Goal: Find contact information: Obtain details needed to contact an individual or organization

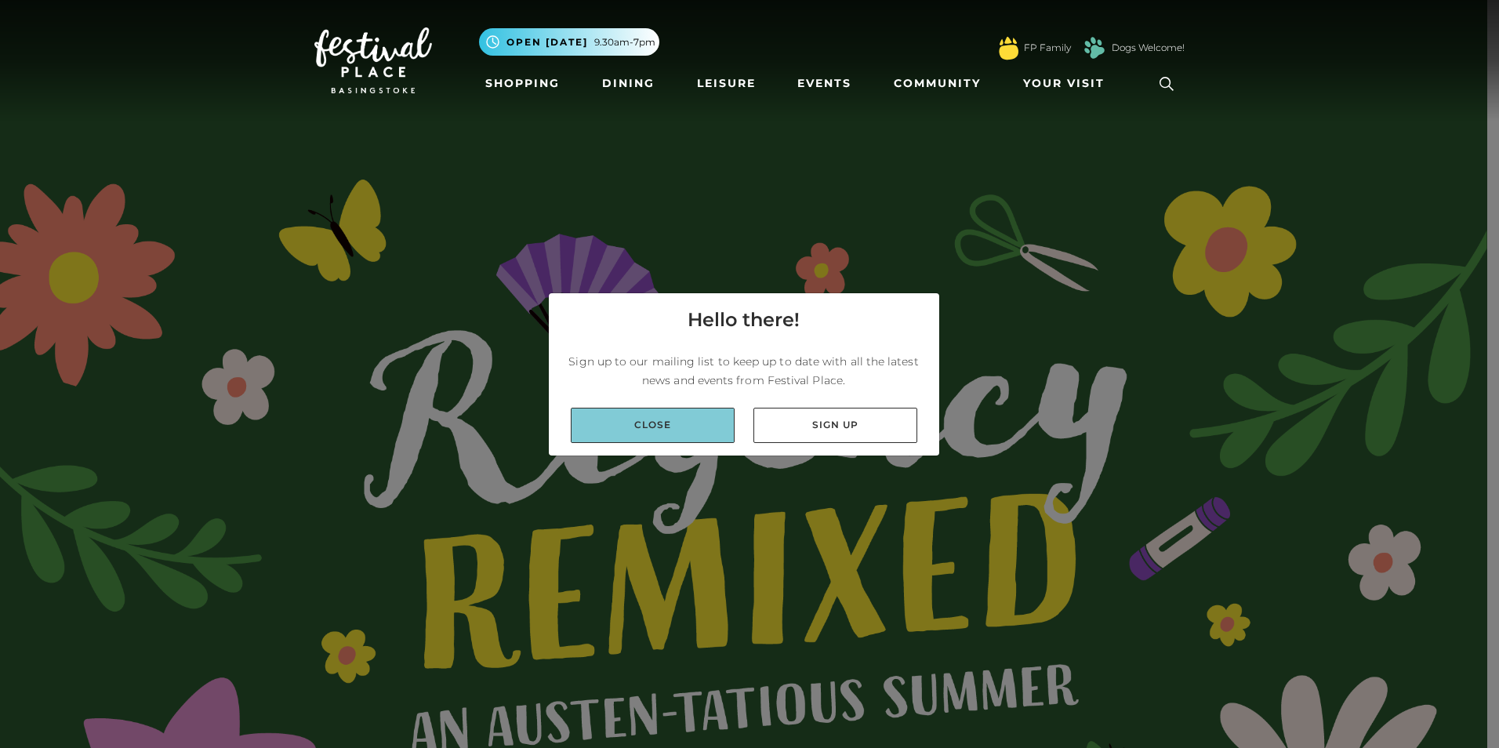
click at [698, 425] on link "Close" at bounding box center [653, 425] width 164 height 35
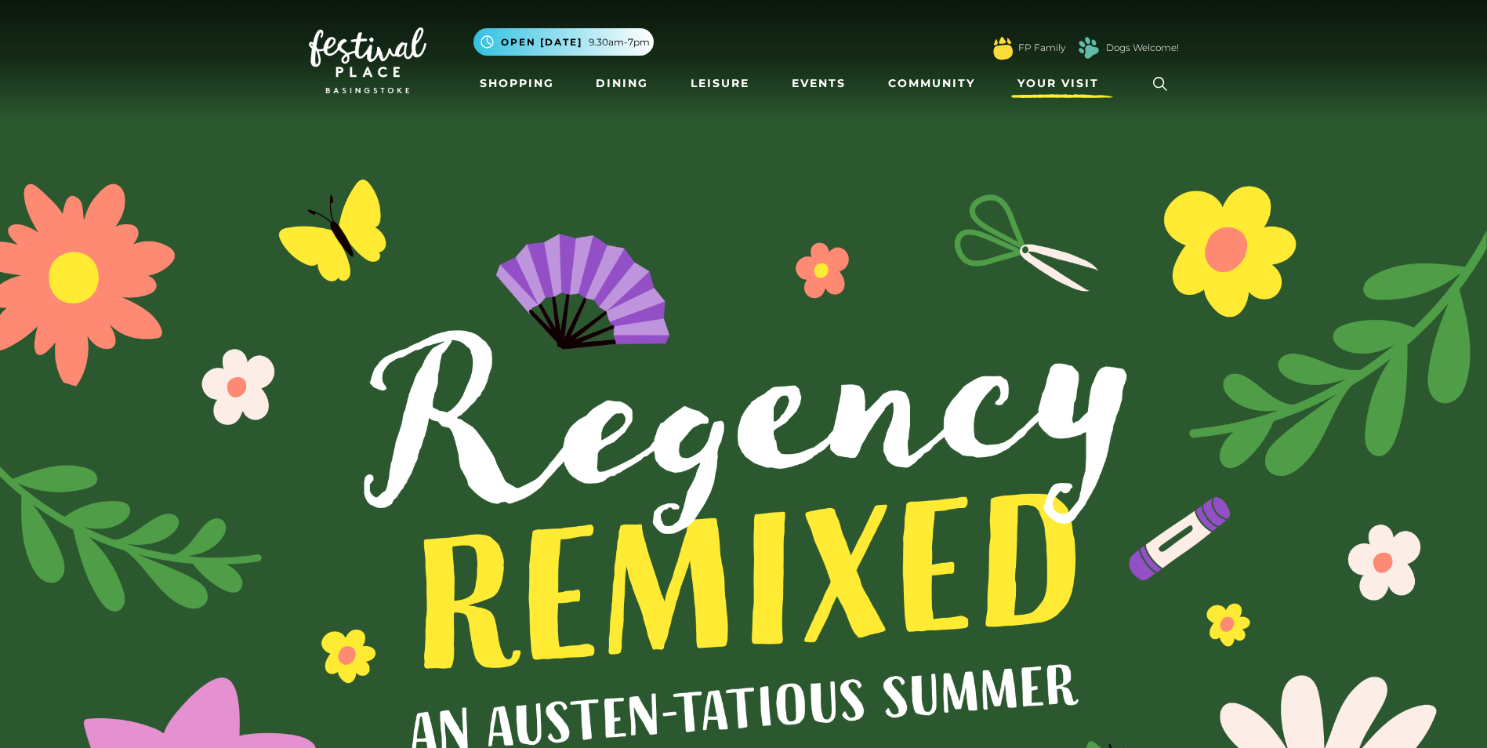
click at [1057, 85] on span "Your Visit" at bounding box center [1058, 83] width 82 height 16
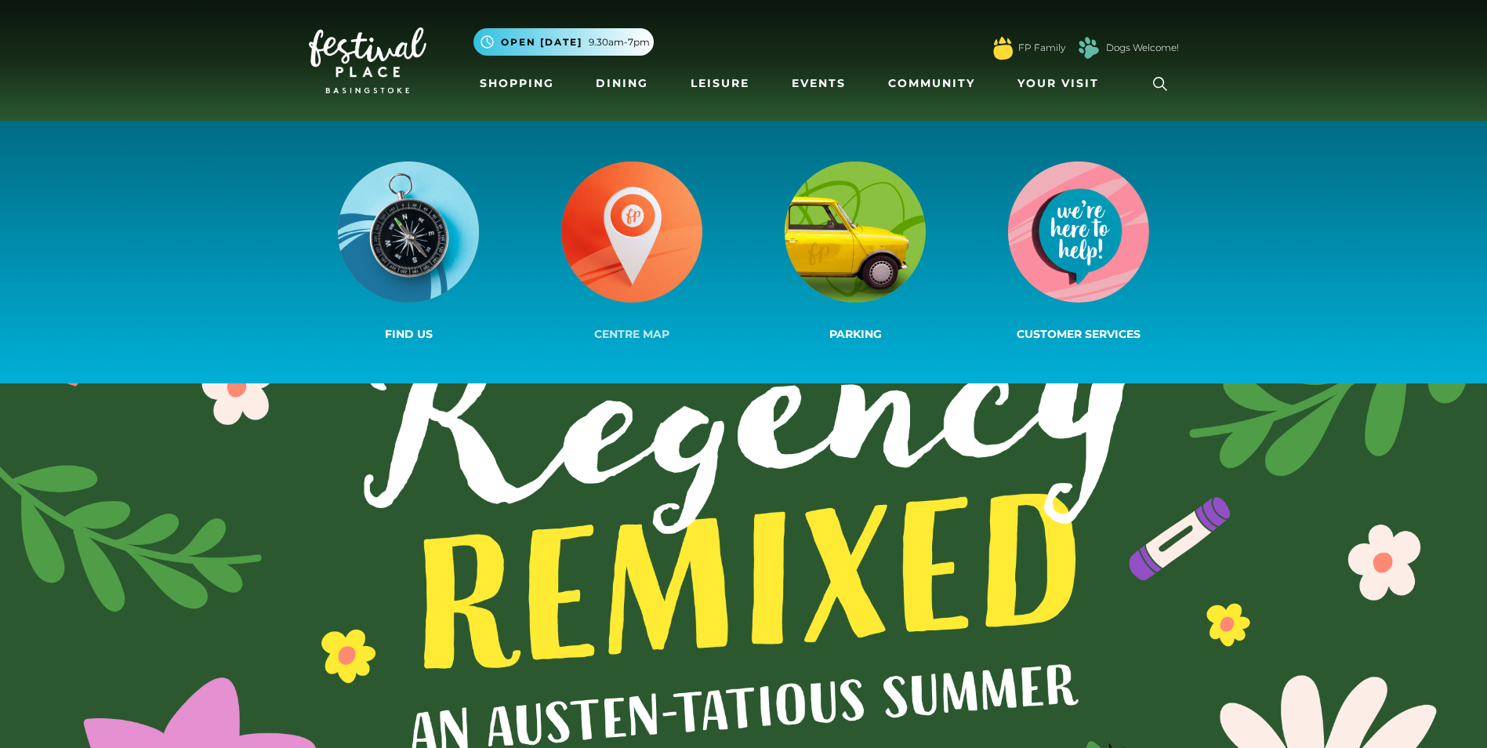
click at [628, 234] on img at bounding box center [631, 231] width 141 height 141
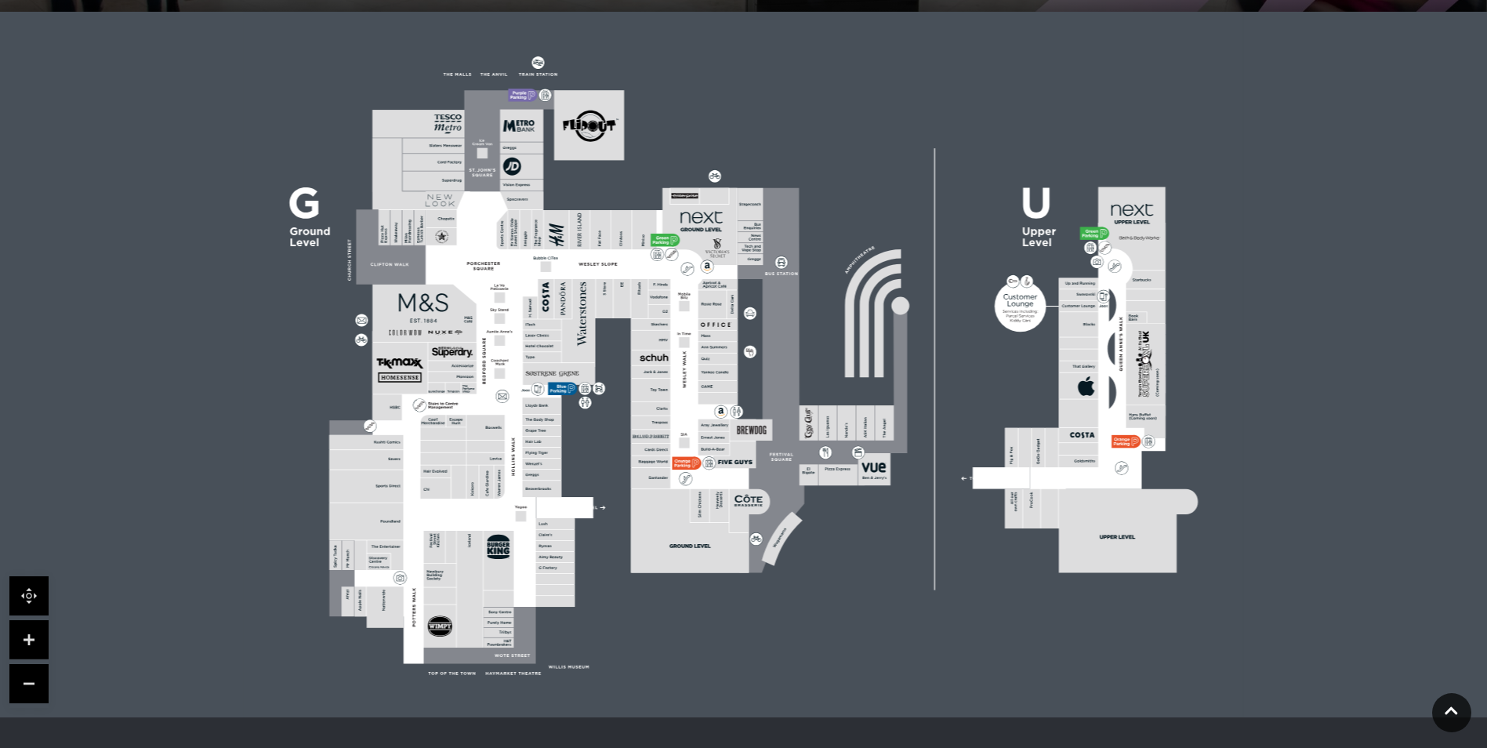
scroll to position [470, 0]
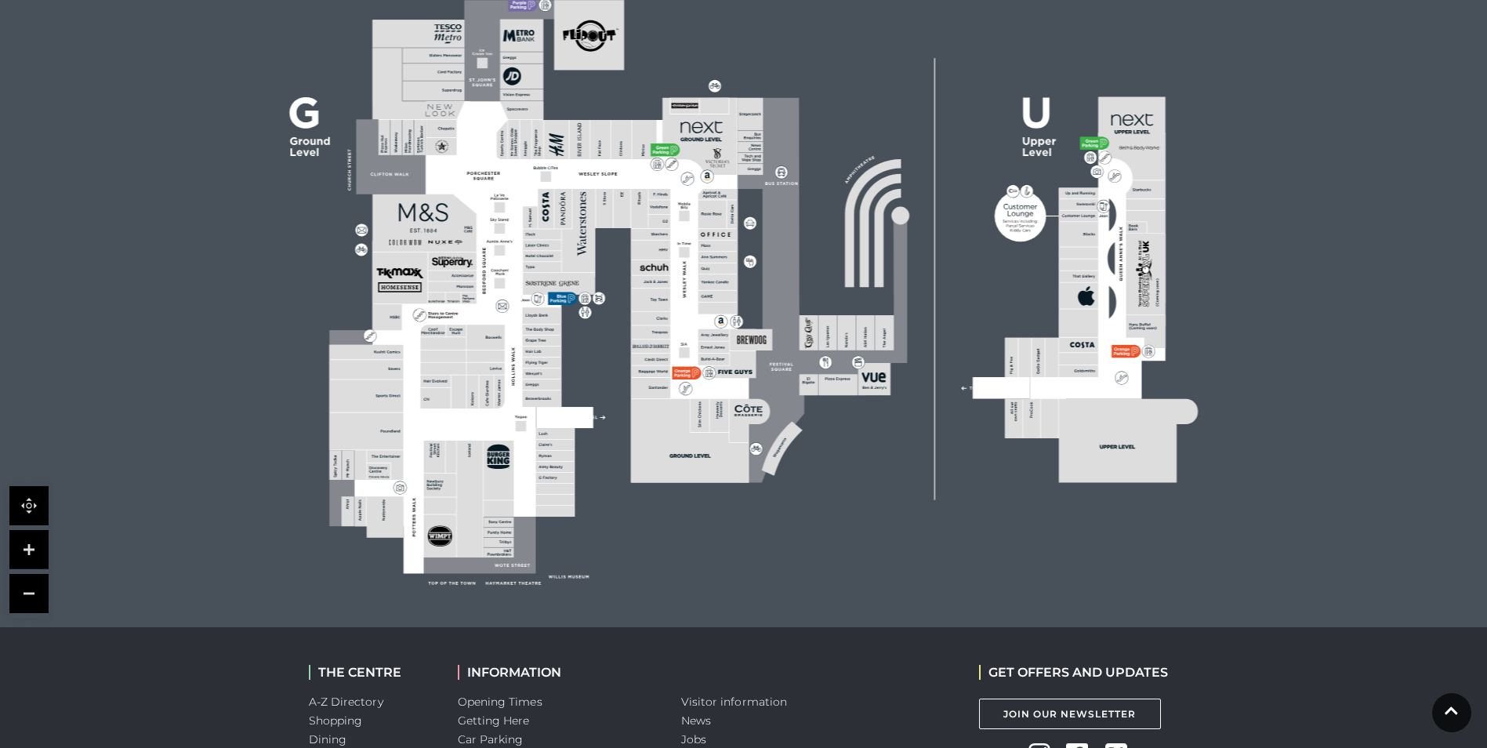
click at [31, 549] on link at bounding box center [28, 549] width 39 height 39
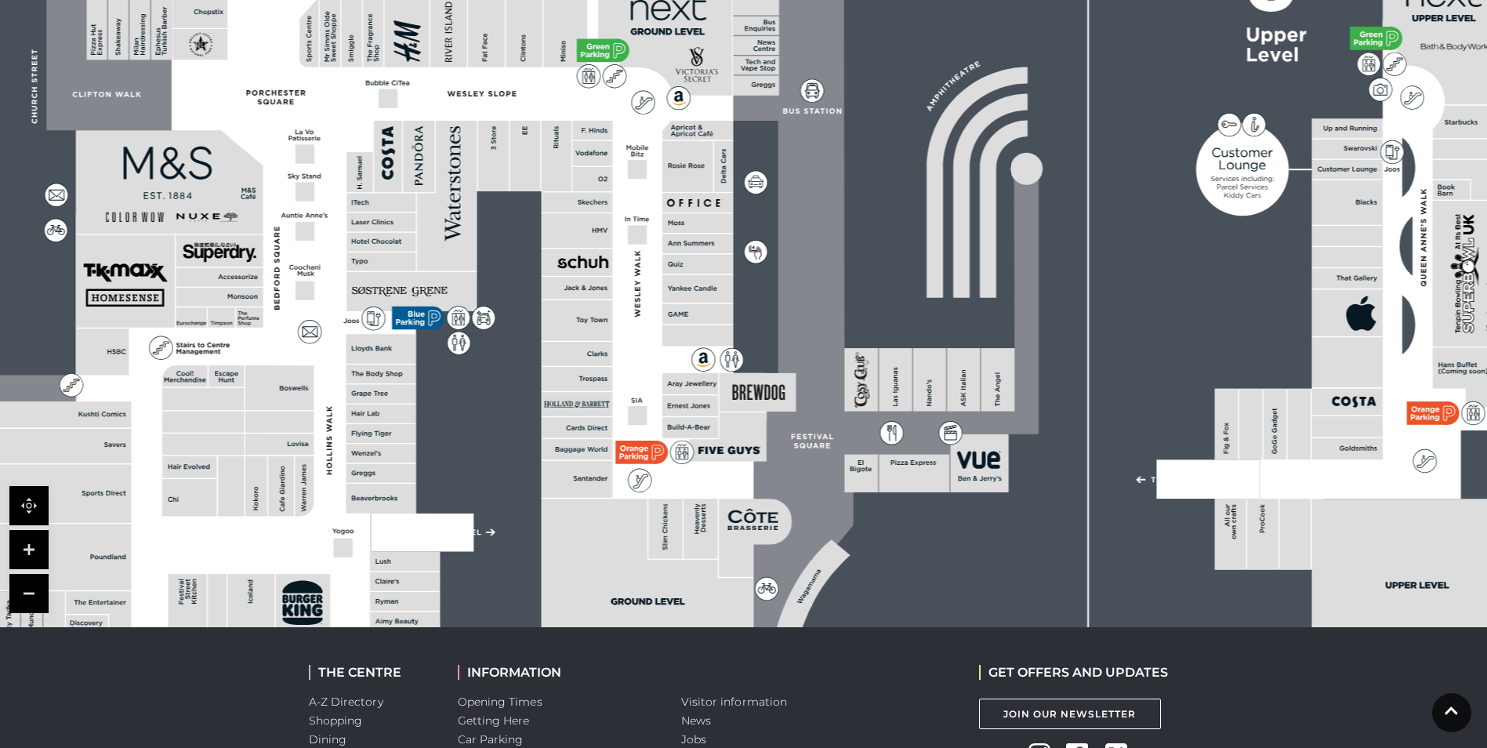
click at [31, 549] on link at bounding box center [28, 549] width 39 height 39
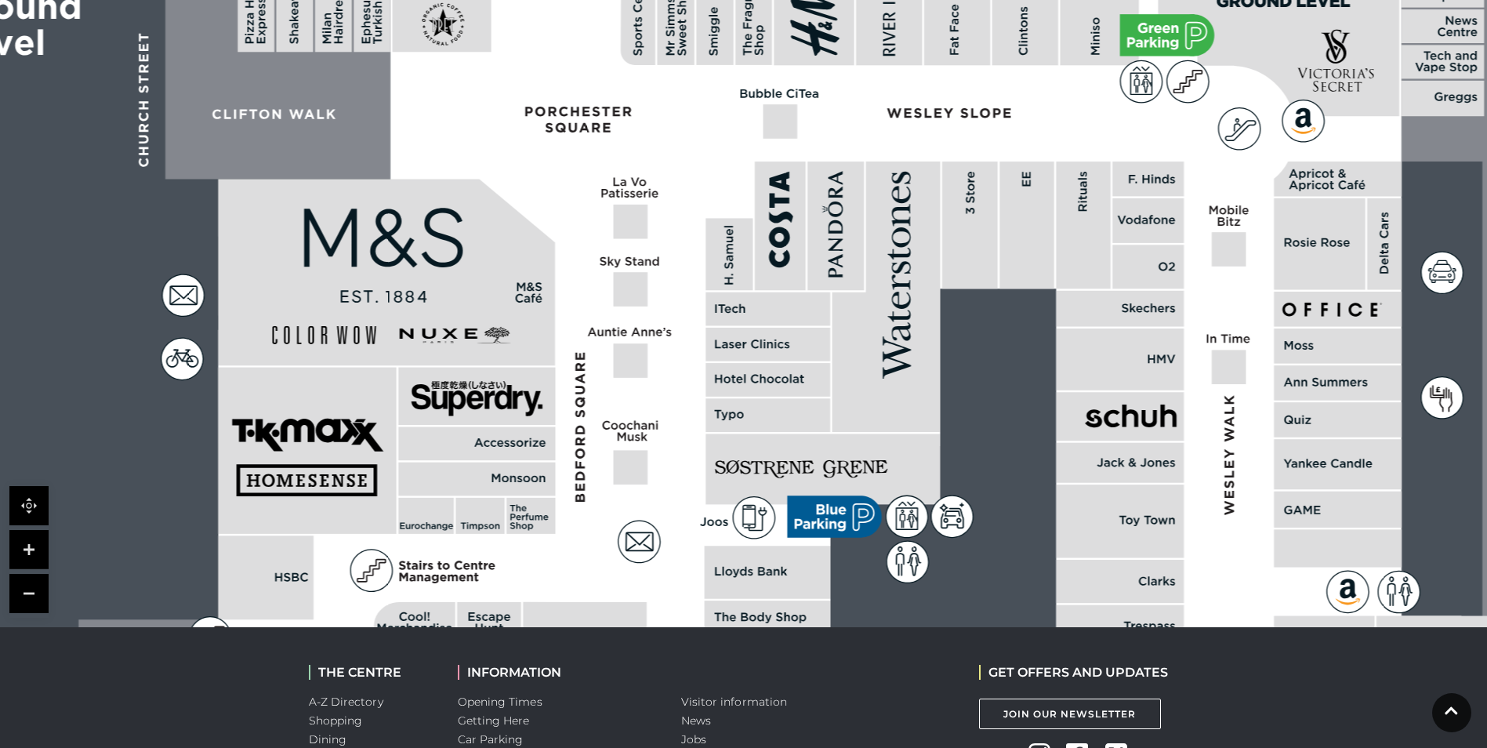
drag, startPoint x: 455, startPoint y: 426, endPoint x: 1131, endPoint y: 590, distance: 695.9
click at [1131, 590] on rect at bounding box center [1120, 581] width 128 height 43
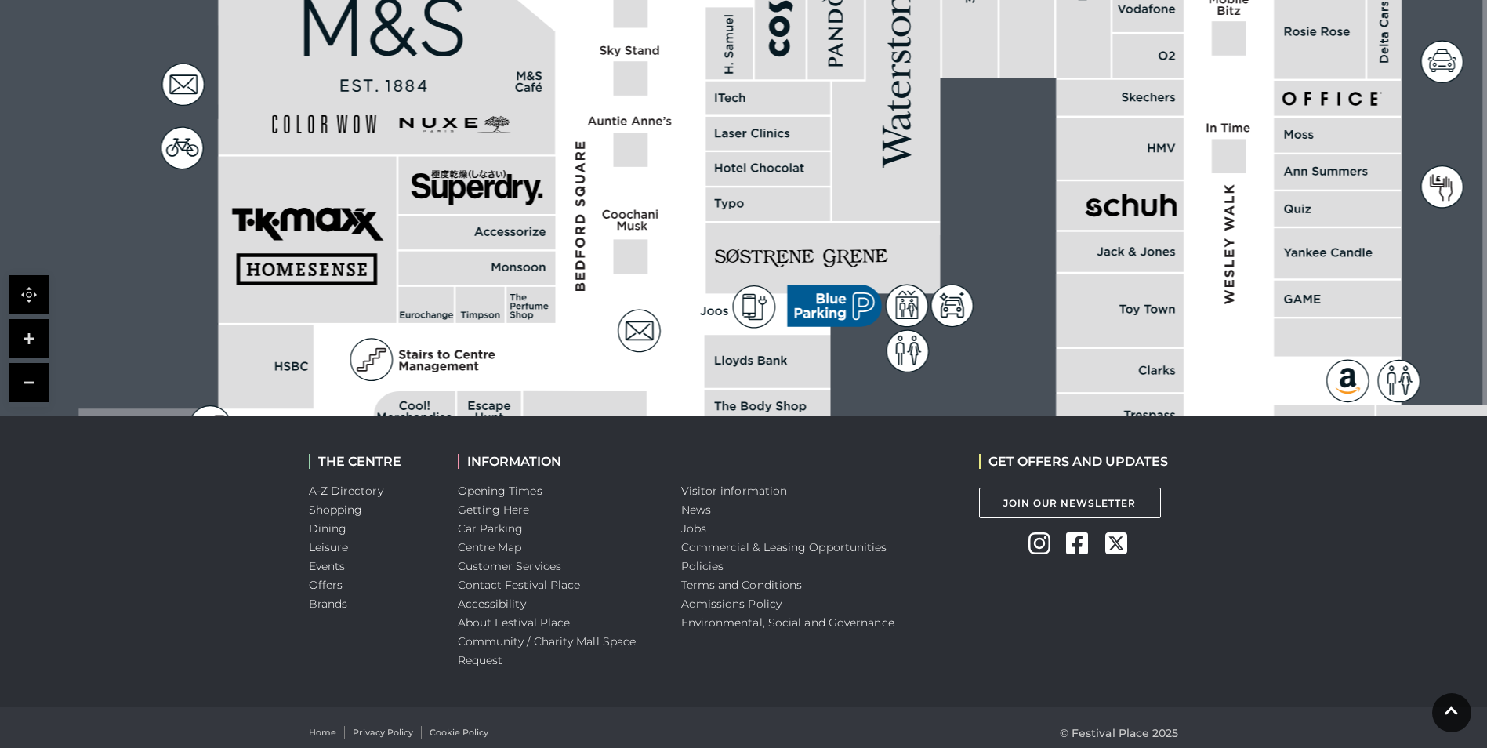
scroll to position [691, 0]
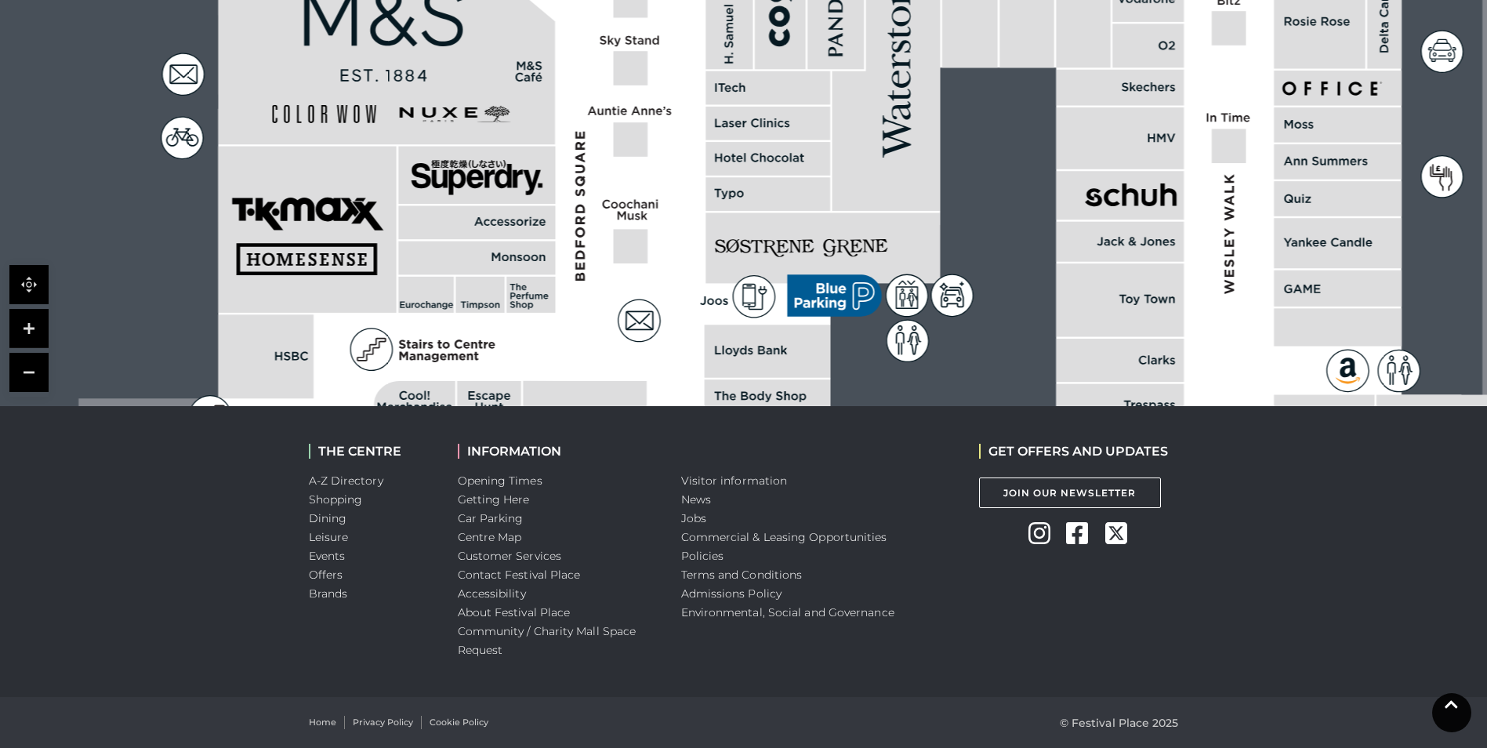
click at [1447, 705] on icon at bounding box center [1450, 705] width 13 height 8
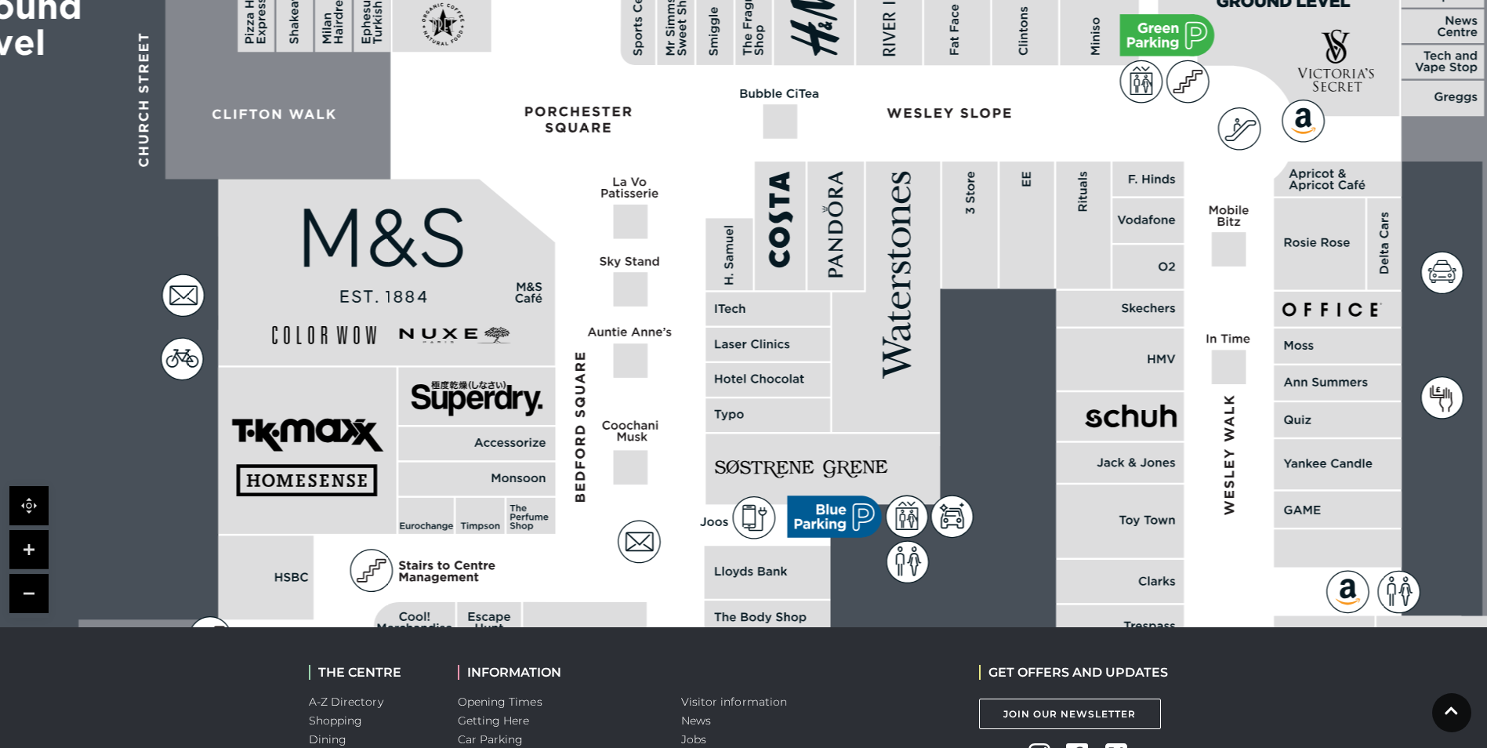
scroll to position [549, 0]
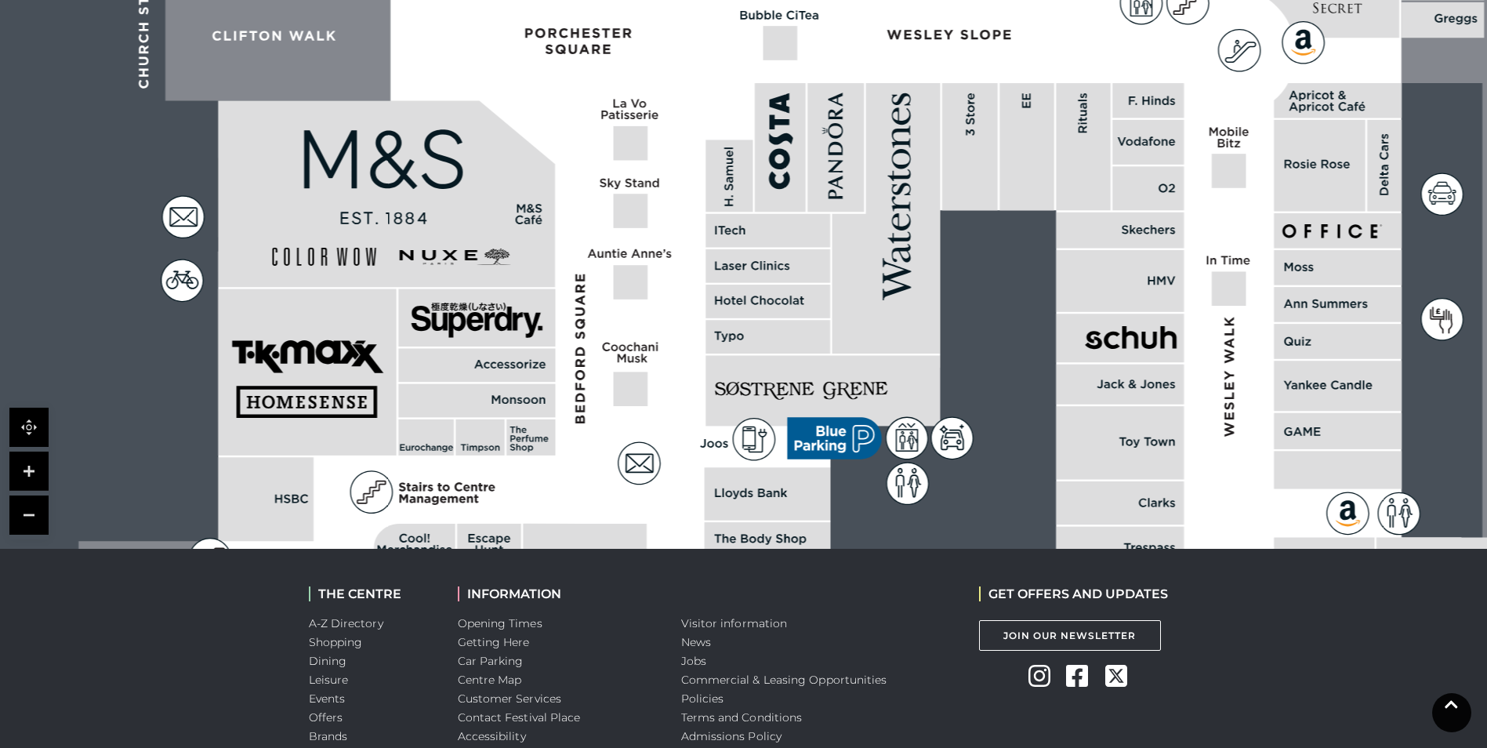
click at [1448, 712] on icon at bounding box center [1450, 704] width 13 height 15
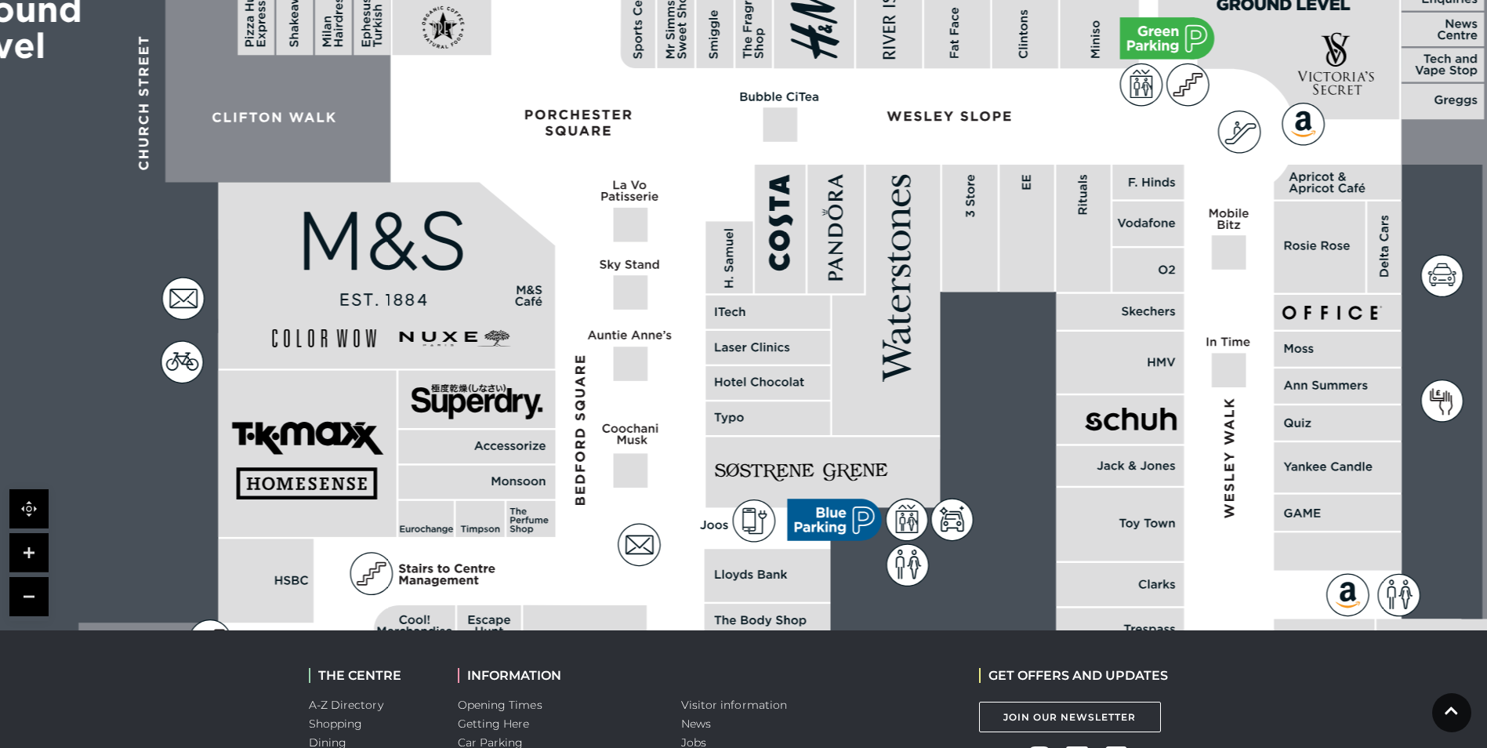
scroll to position [470, 0]
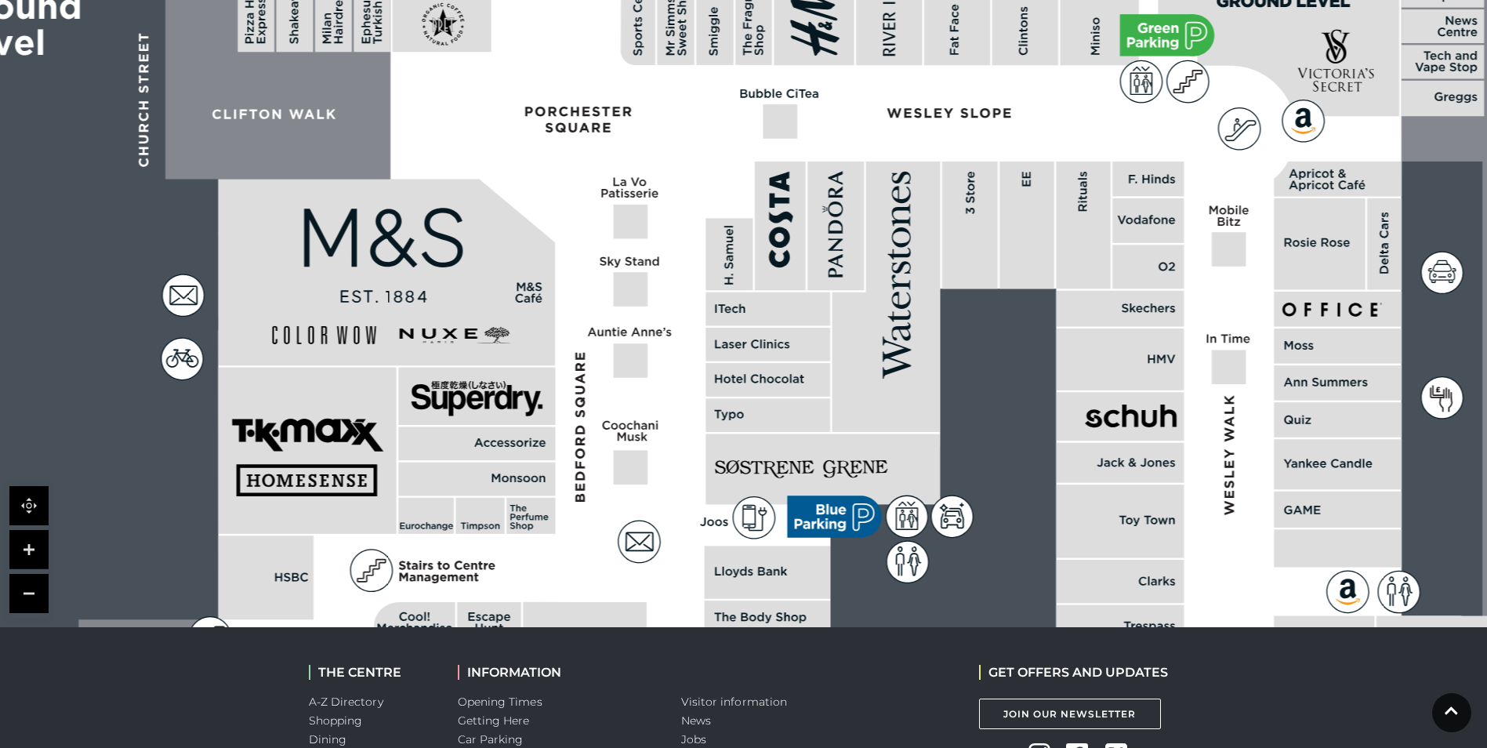
click at [27, 555] on link at bounding box center [28, 549] width 39 height 39
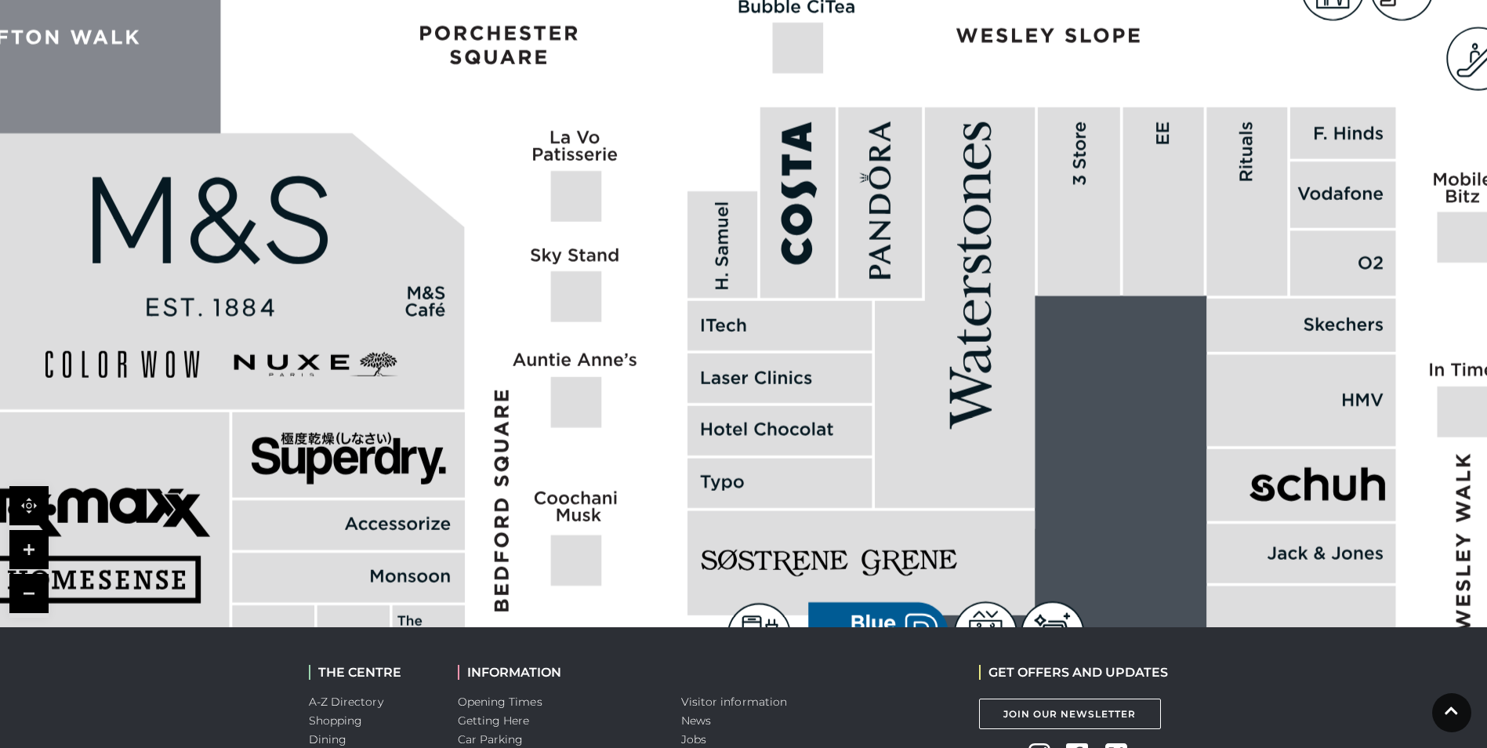
click at [28, 592] on link at bounding box center [28, 593] width 39 height 39
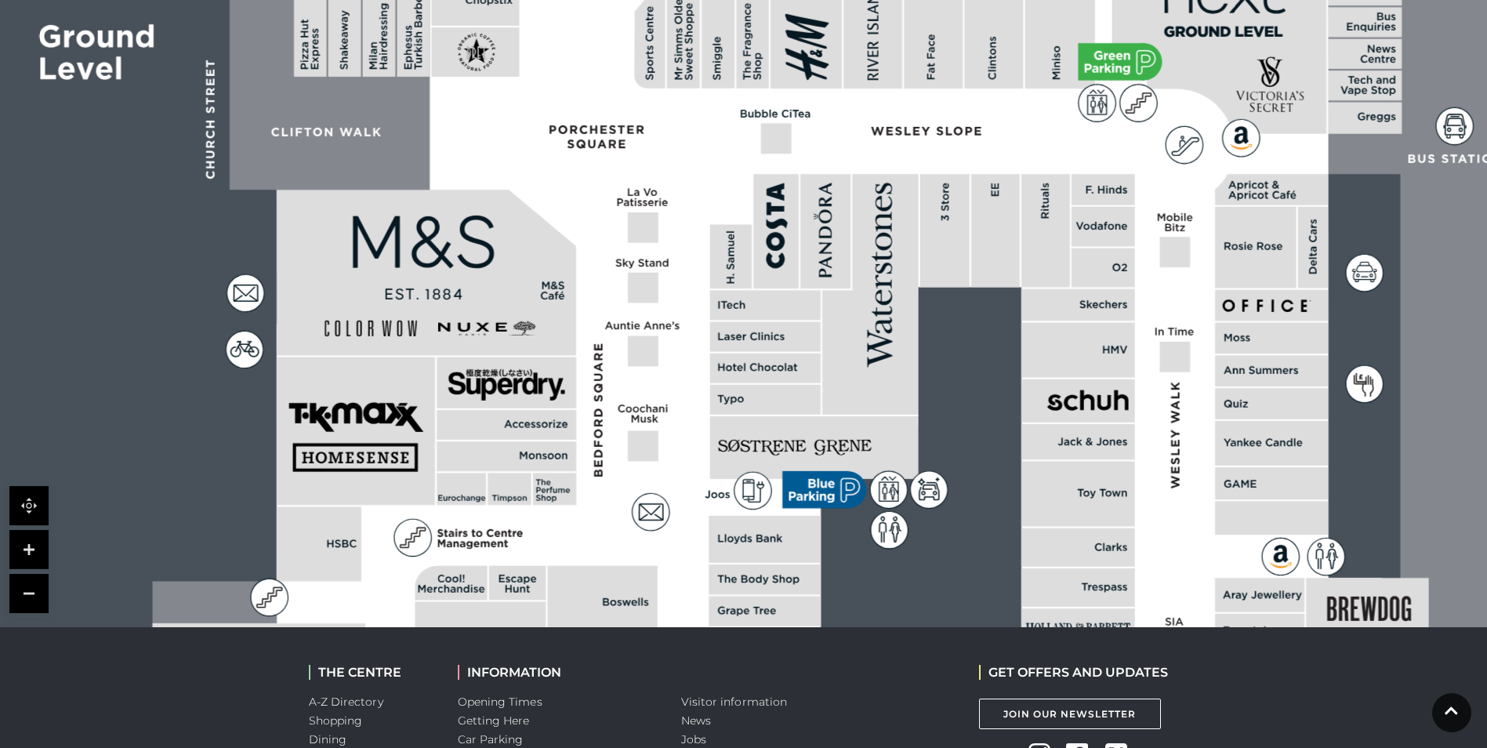
click at [28, 592] on link at bounding box center [28, 593] width 39 height 39
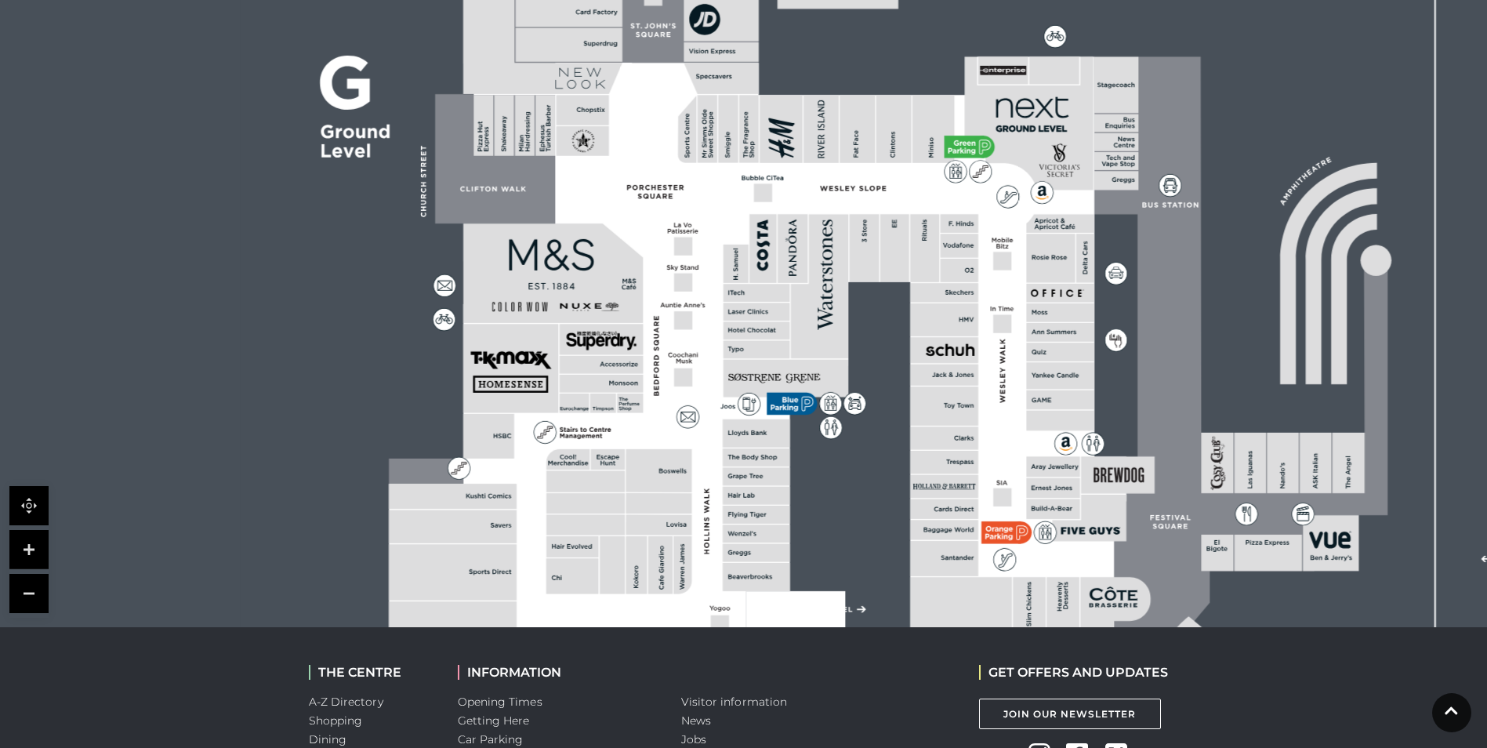
click at [28, 592] on link at bounding box center [28, 593] width 39 height 39
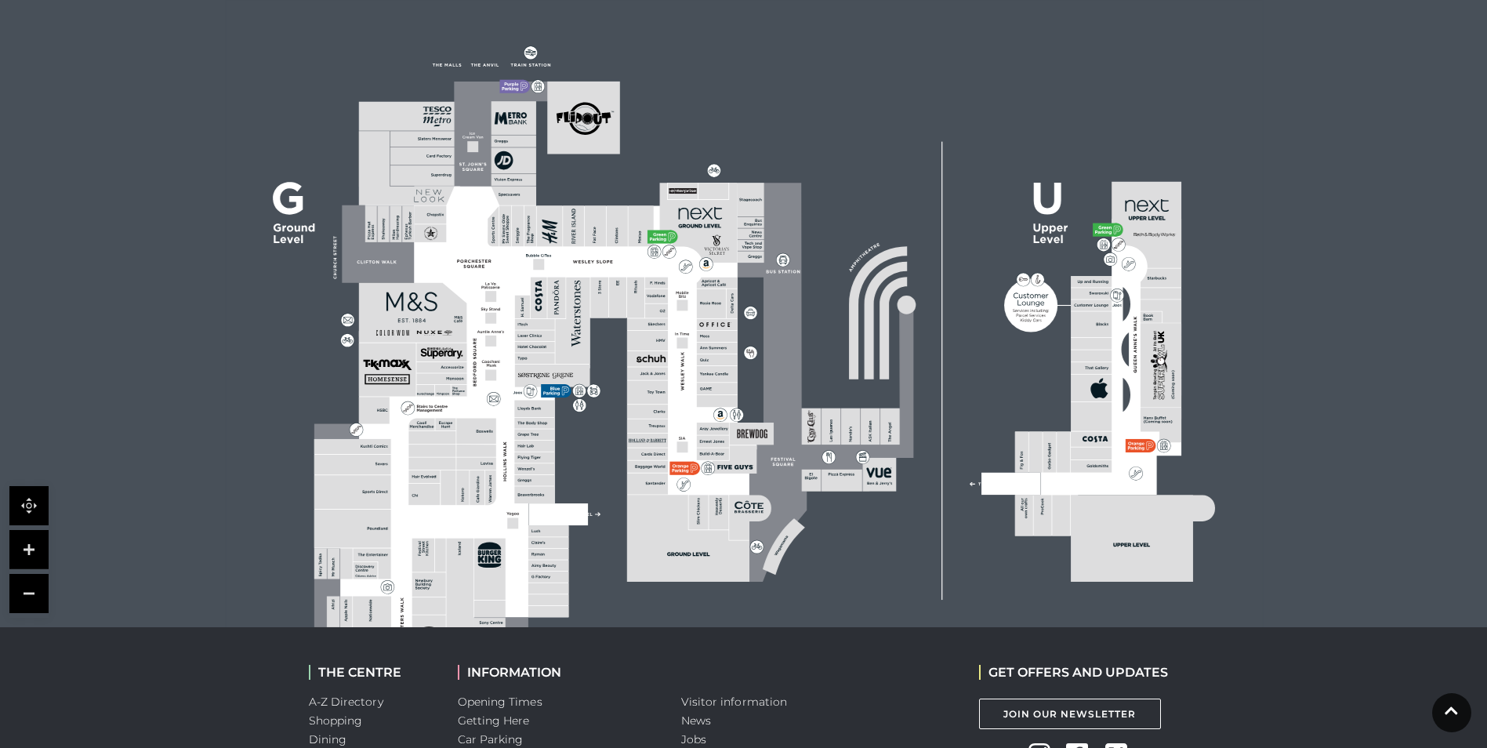
drag, startPoint x: 485, startPoint y: 415, endPoint x: 477, endPoint y: 487, distance: 73.3
click at [477, 487] on icon at bounding box center [743, 365] width 1300 height 731
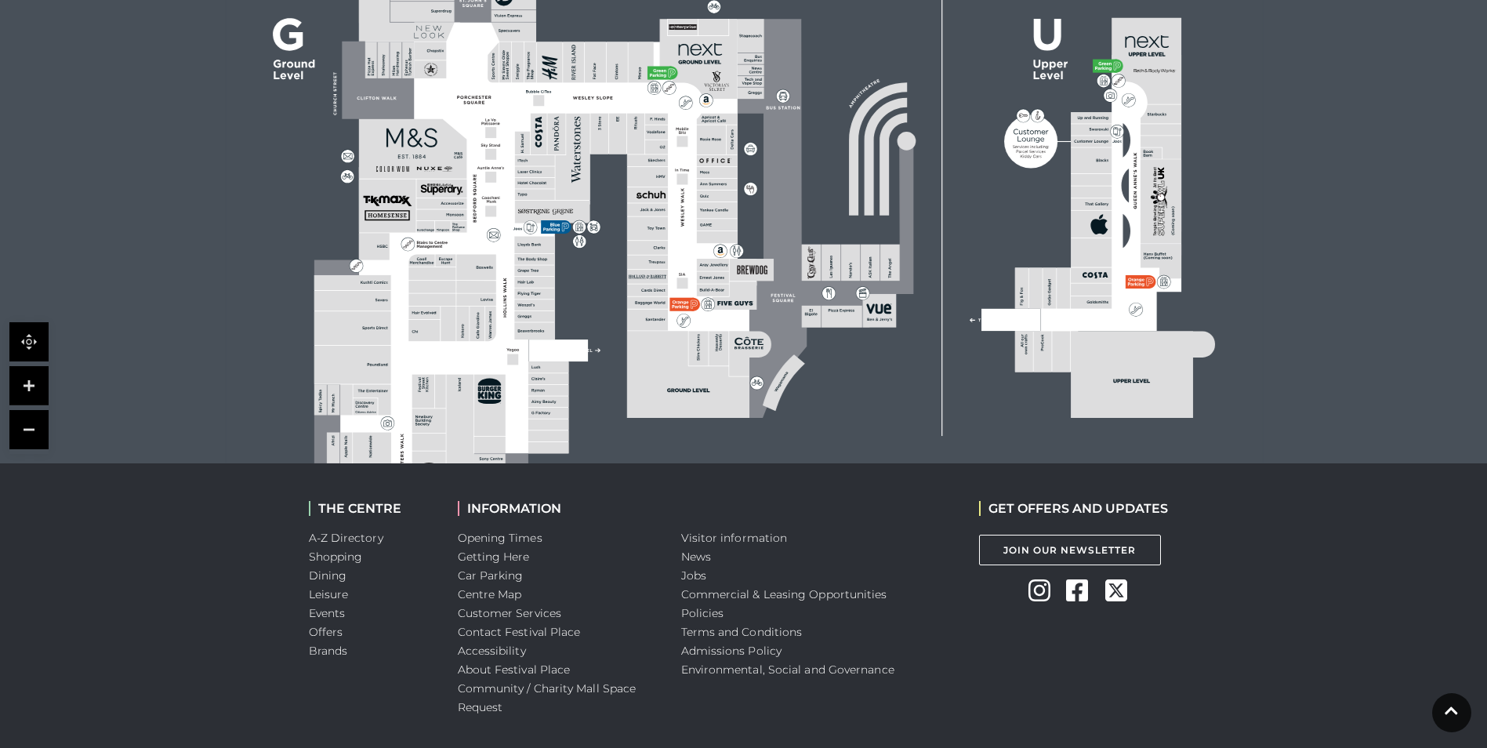
scroll to position [691, 0]
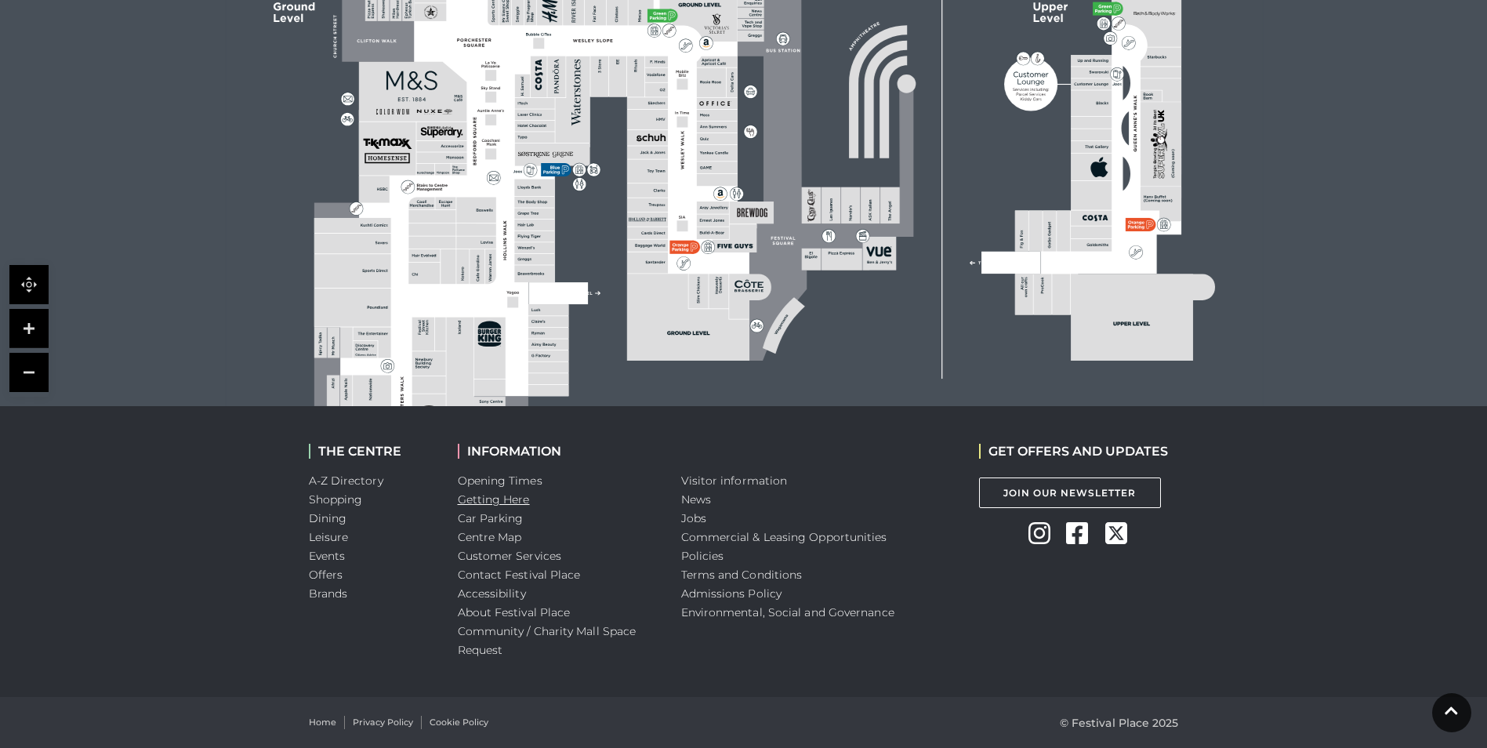
click at [487, 498] on link "Getting Here" at bounding box center [494, 499] width 72 height 14
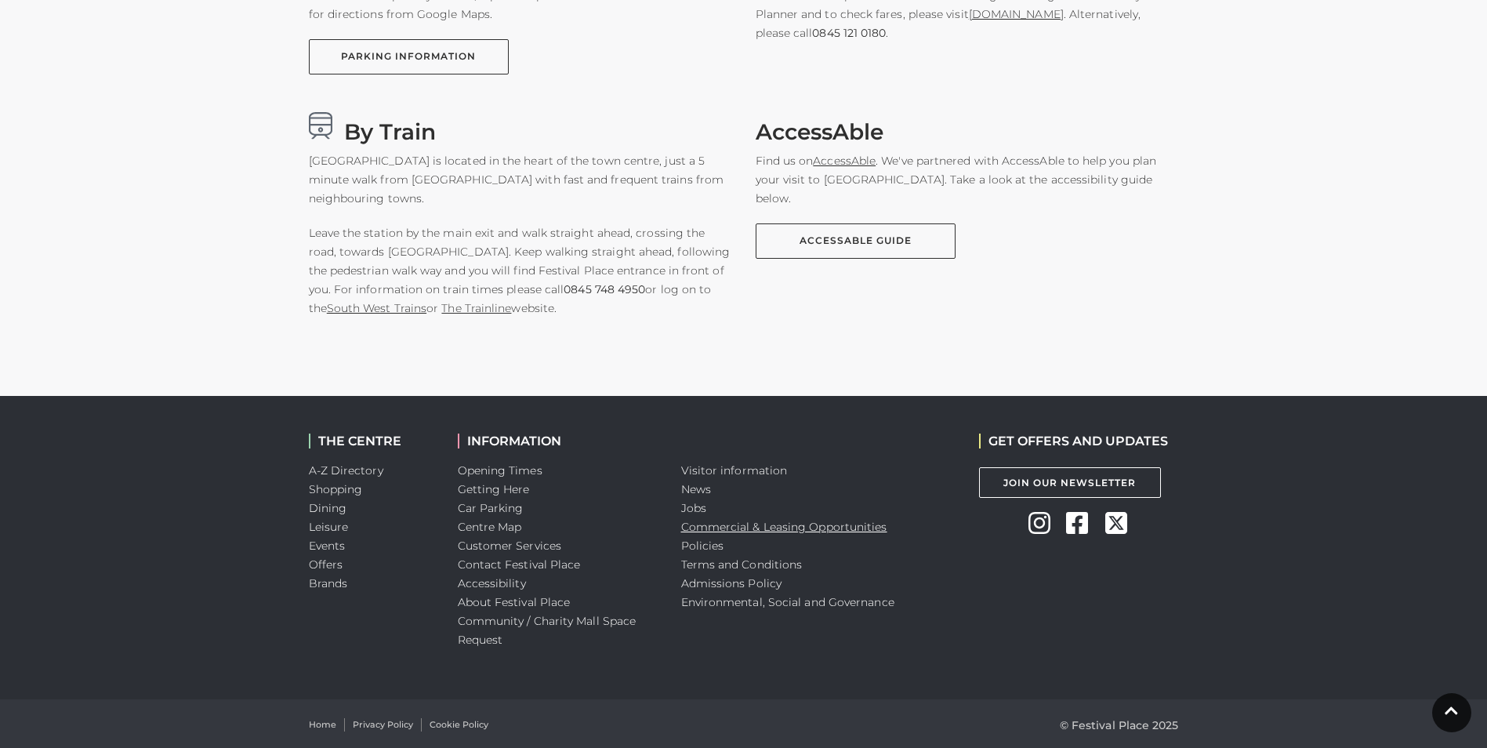
scroll to position [1187, 0]
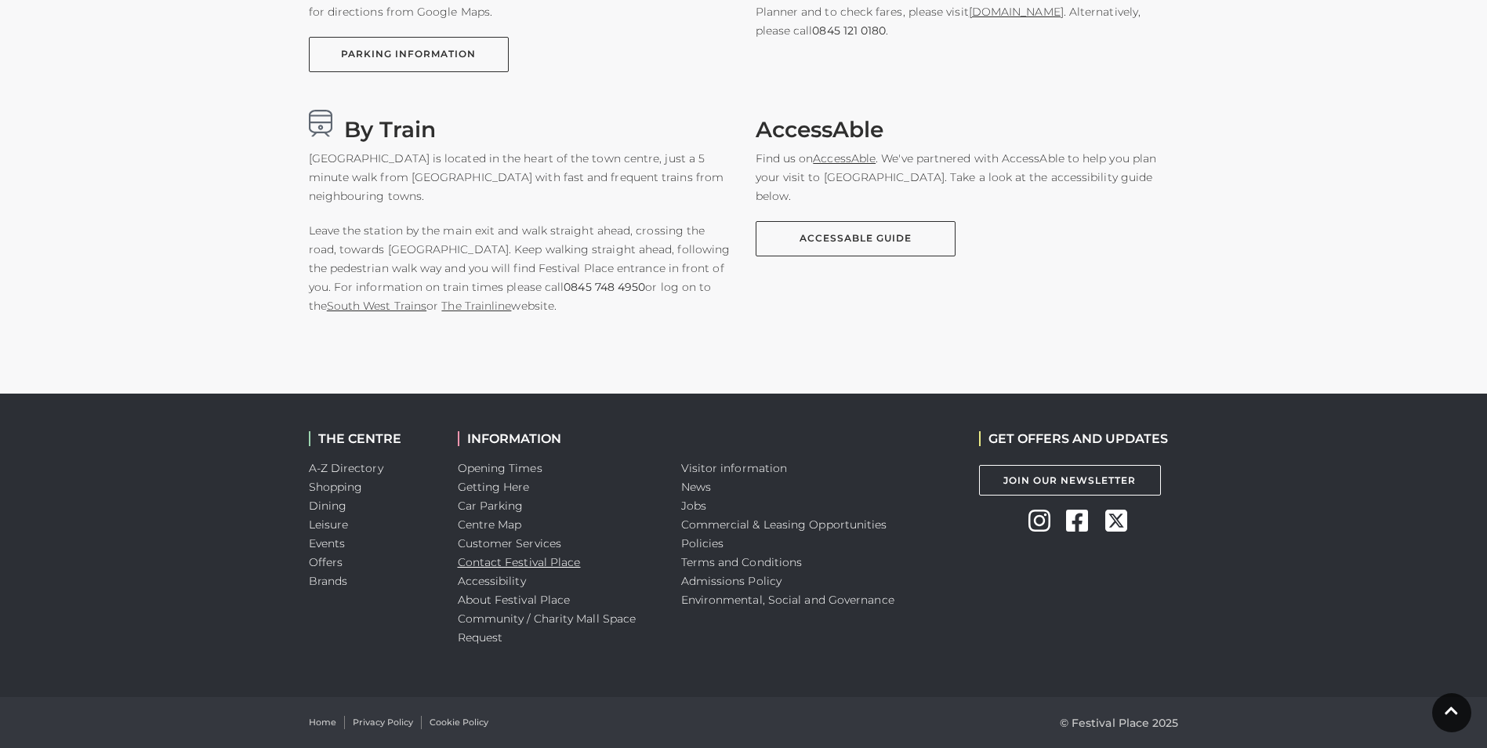
click at [494, 564] on link "Contact Festival Place" at bounding box center [519, 562] width 123 height 14
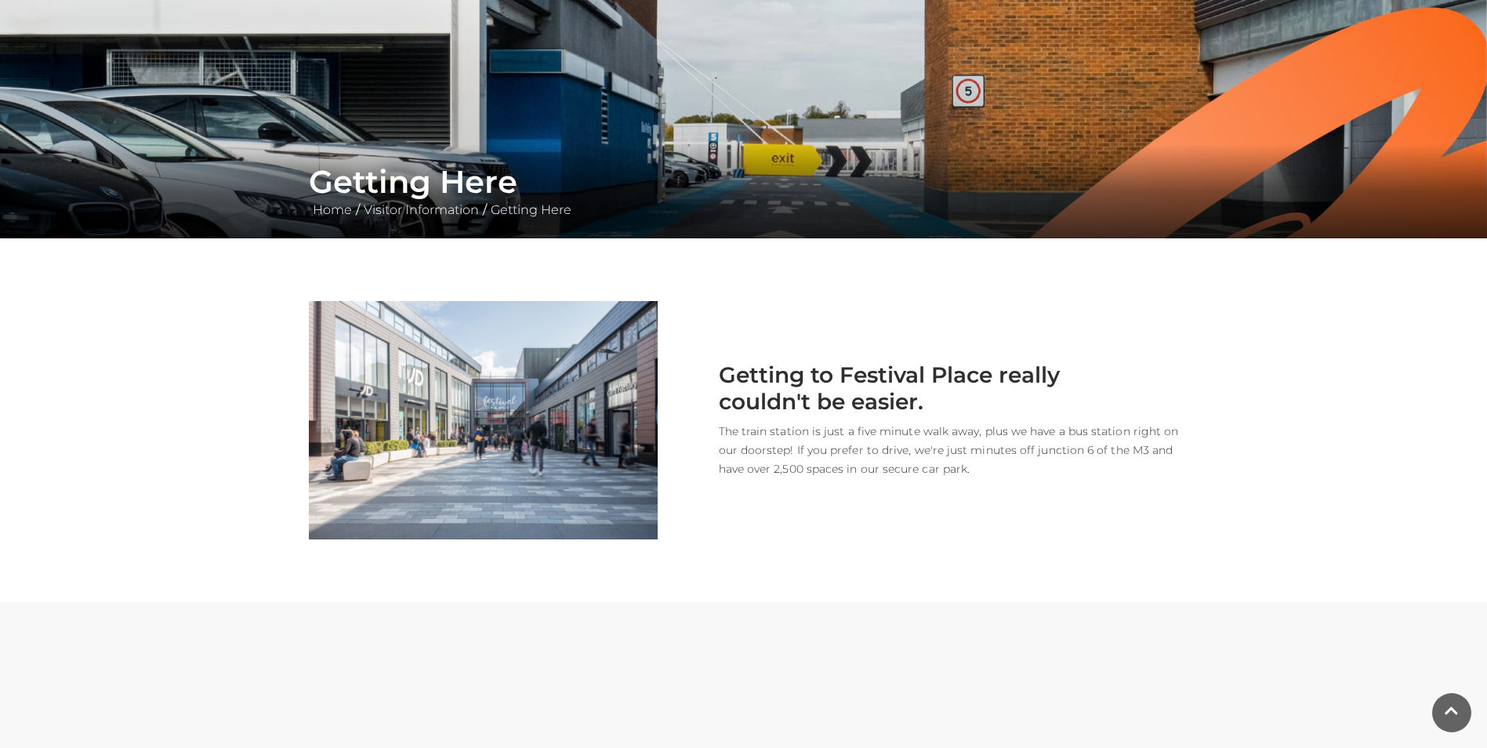
scroll to position [0, 0]
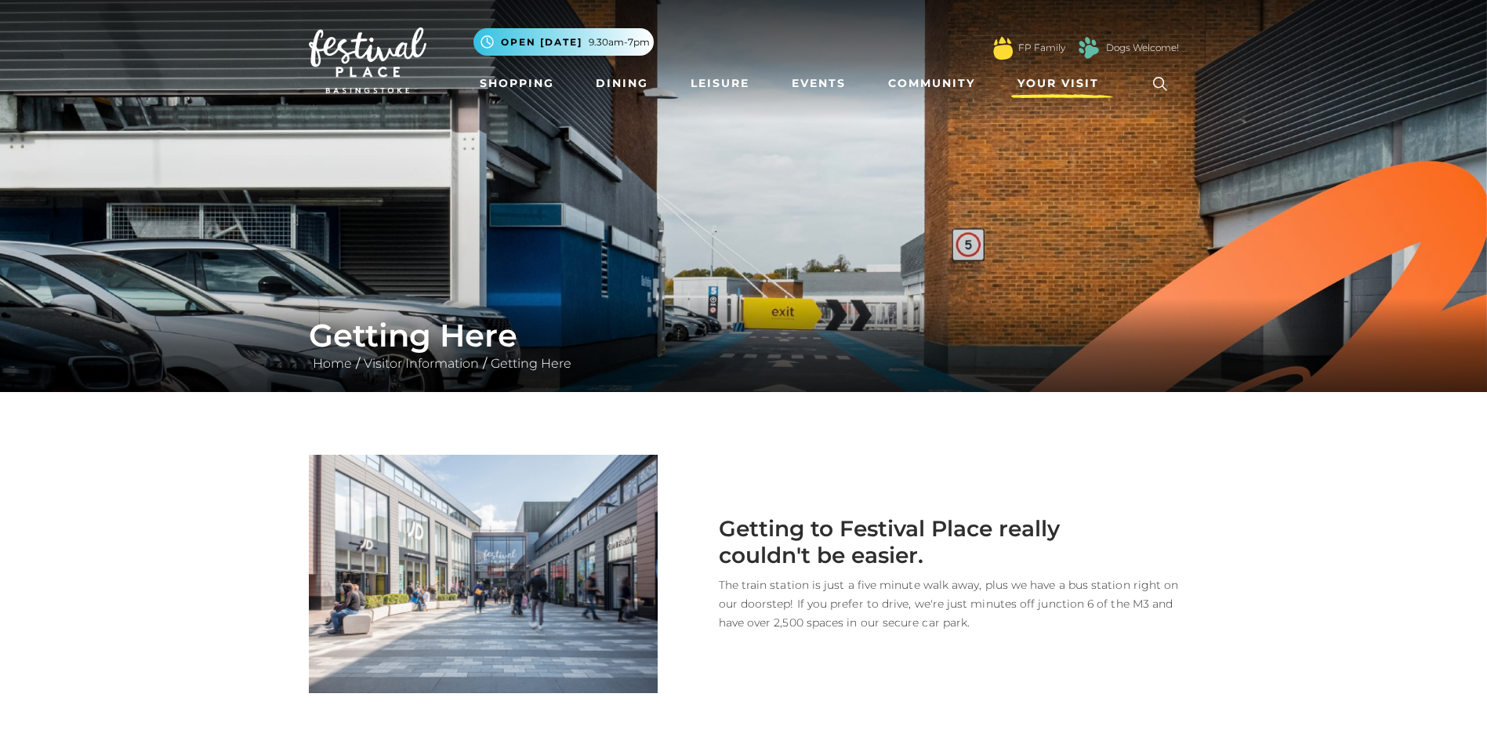
click at [1077, 80] on span "Your Visit" at bounding box center [1058, 83] width 82 height 16
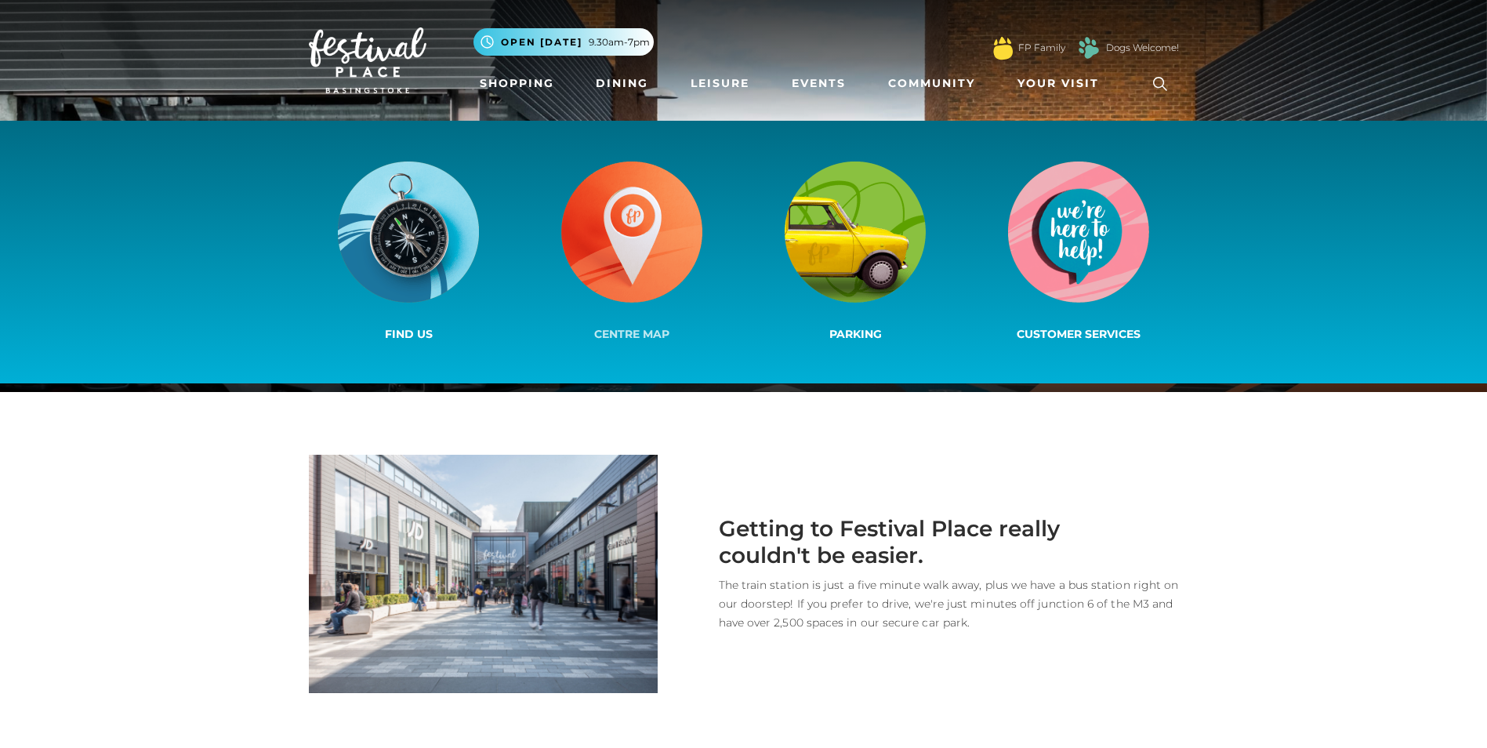
click at [622, 238] on img at bounding box center [631, 231] width 141 height 141
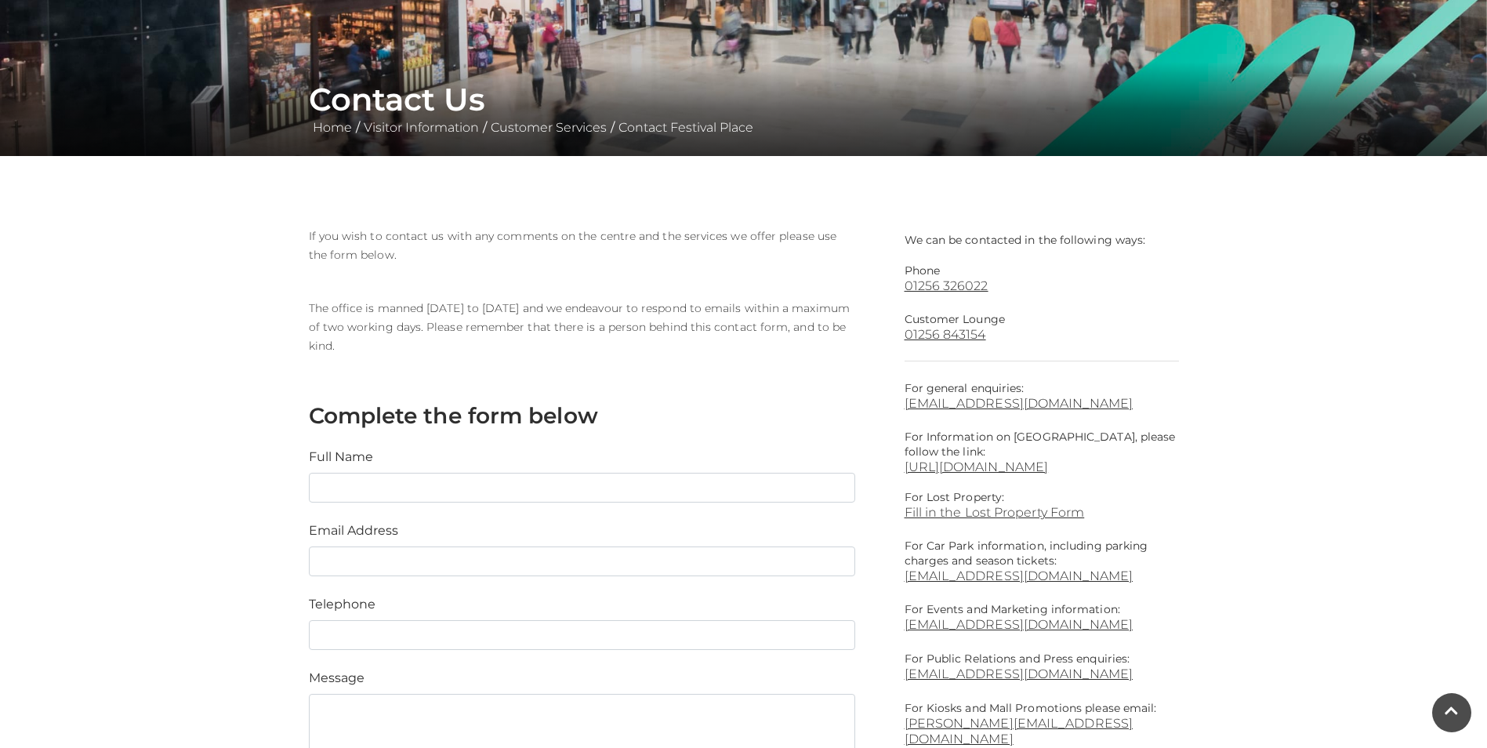
scroll to position [235, 0]
drag, startPoint x: 902, startPoint y: 404, endPoint x: 1075, endPoint y: 399, distance: 172.5
click at [1075, 399] on div "We can be contacted in the following ways: Phone 01256 326022 Customer Lounge 0…" at bounding box center [1042, 606] width 298 height 759
copy link "info@festivalplace.co.uk"
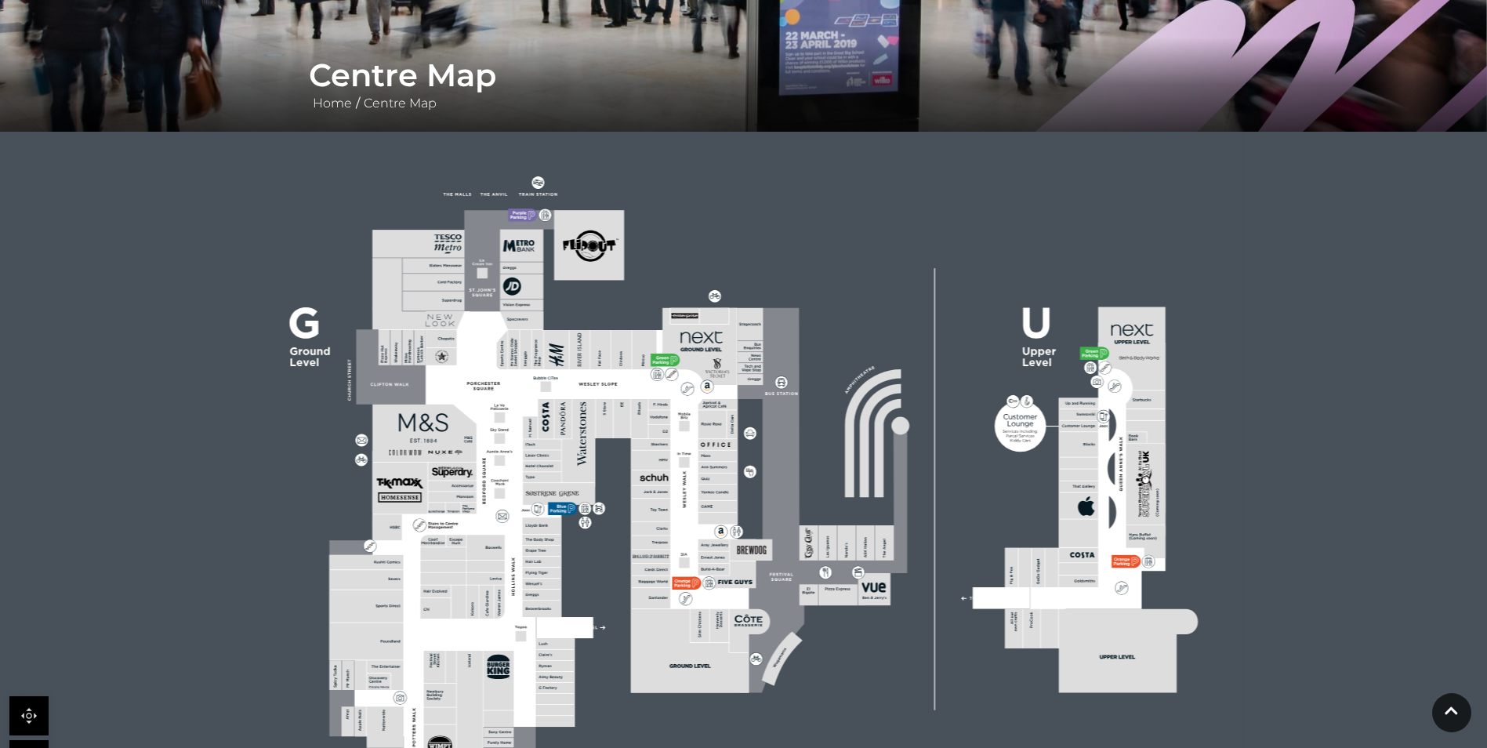
scroll to position [313, 0]
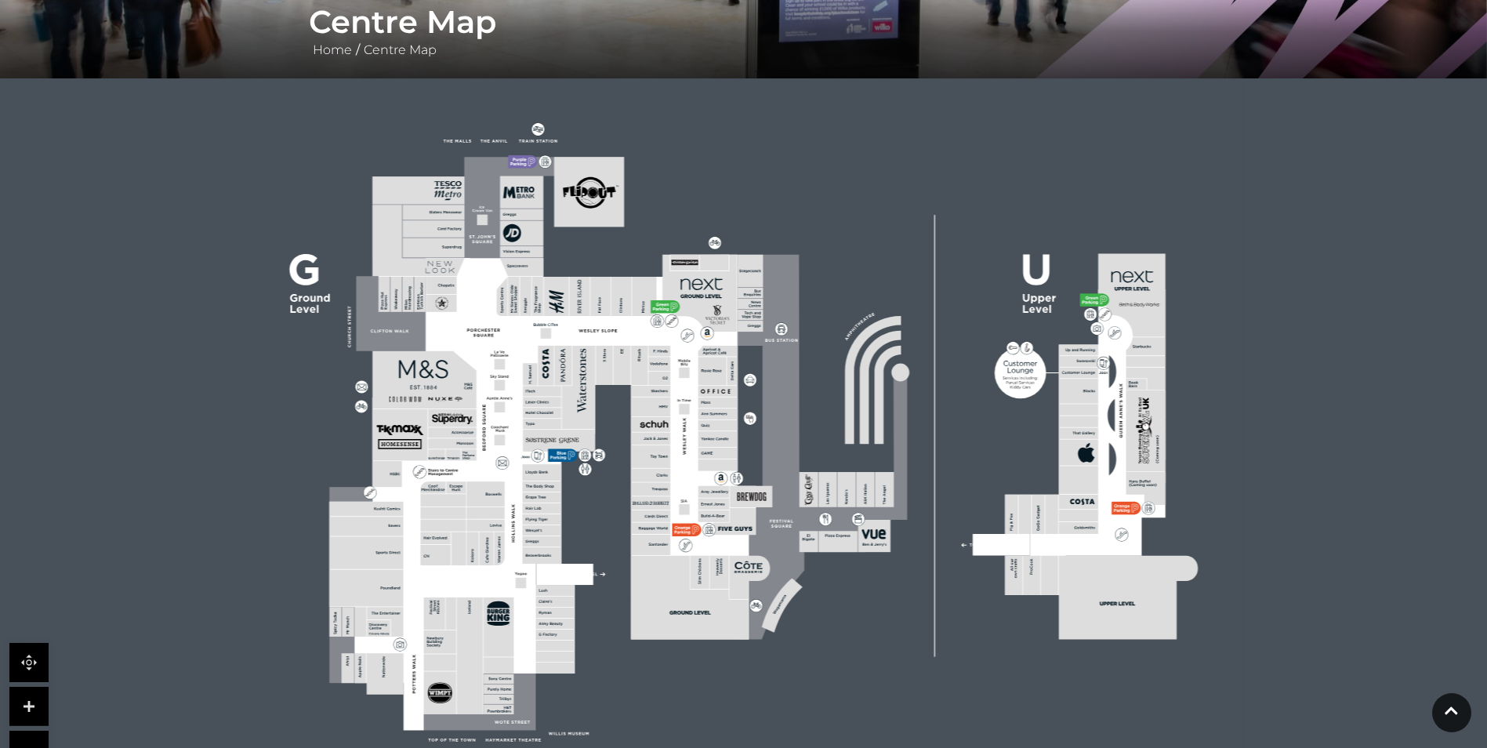
click at [32, 705] on link at bounding box center [28, 706] width 39 height 39
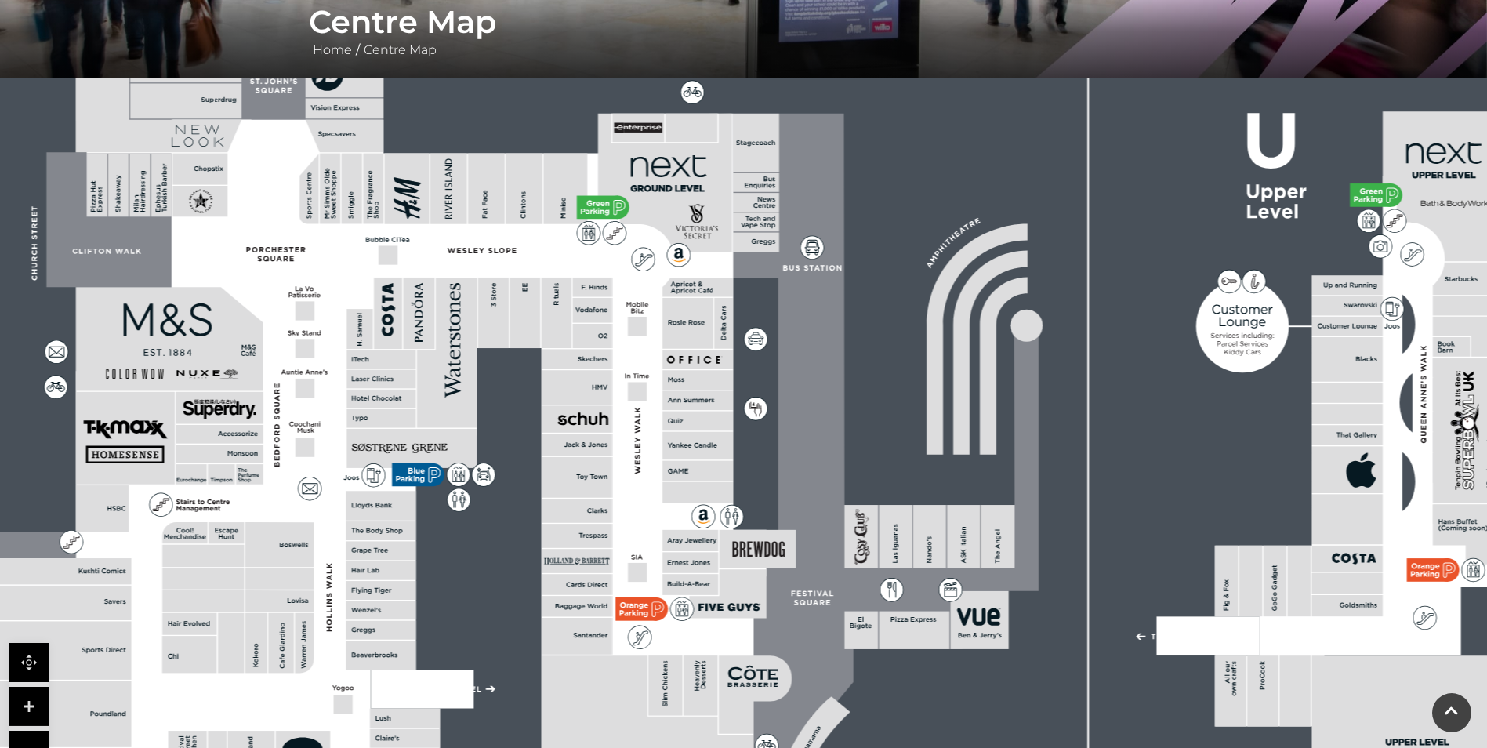
click at [32, 705] on link at bounding box center [28, 706] width 39 height 39
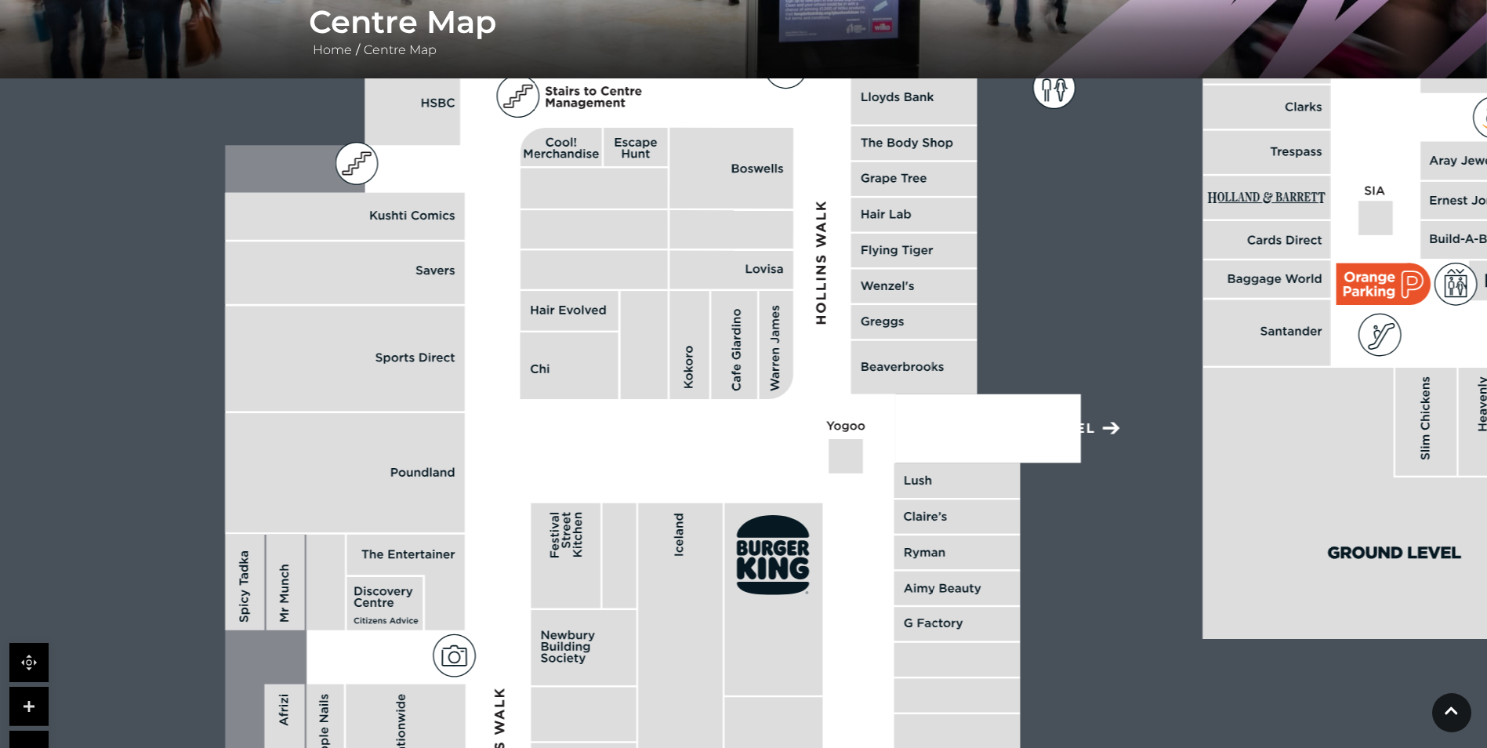
drag, startPoint x: 316, startPoint y: 548, endPoint x: 1139, endPoint y: 80, distance: 946.6
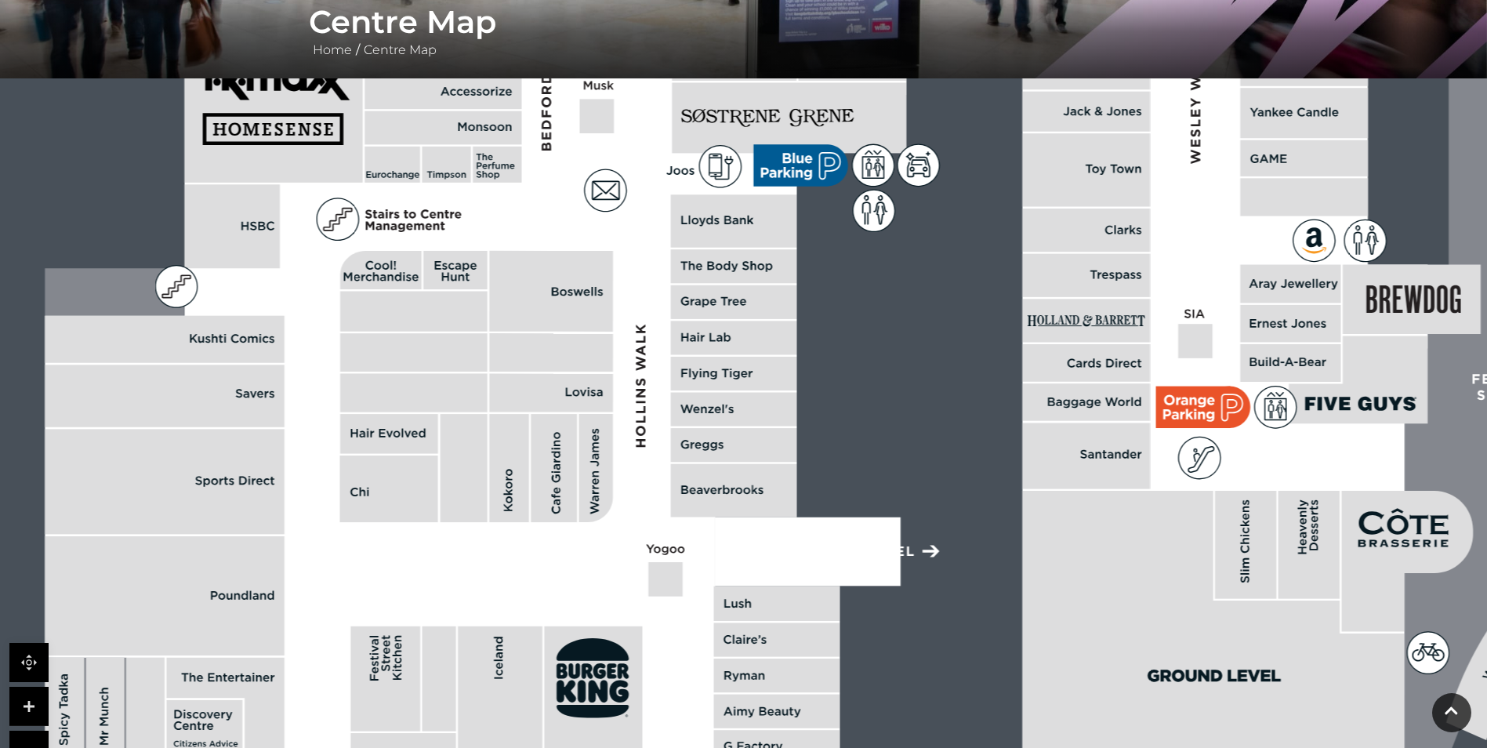
drag, startPoint x: 680, startPoint y: 623, endPoint x: 618, endPoint y: 756, distance: 146.9
click at [618, 747] on html "Skip to Navigation Skip to Content Toggle navigation .st5{fill:none;stroke:#FFF…" at bounding box center [743, 406] width 1487 height 1439
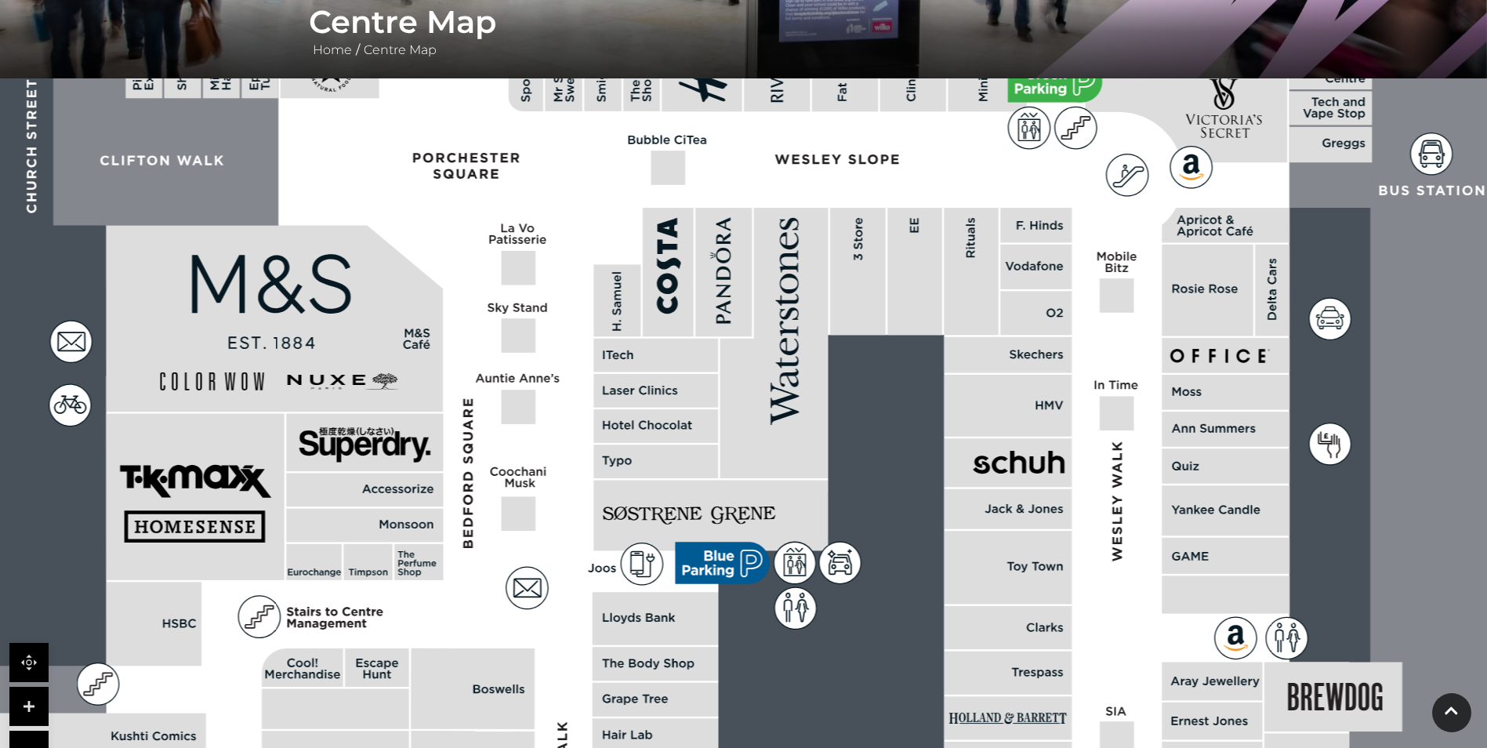
drag, startPoint x: 320, startPoint y: 351, endPoint x: 222, endPoint y: 766, distance: 426.8
click at [222, 747] on html "Skip to Navigation Skip to Content Toggle navigation .st5{fill:none;stroke:#FFF…" at bounding box center [743, 406] width 1487 height 1439
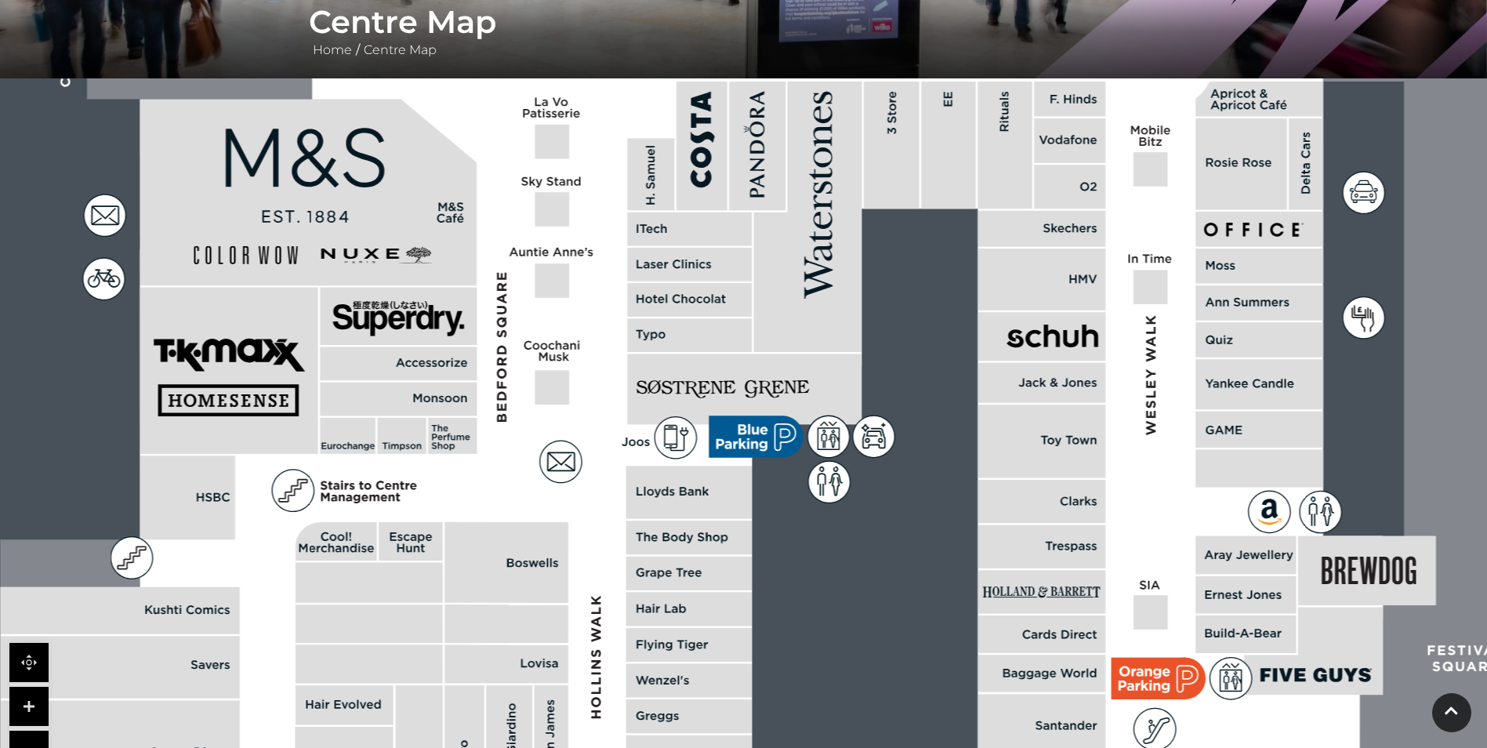
drag, startPoint x: 363, startPoint y: 212, endPoint x: 332, endPoint y: -39, distance: 252.7
click at [332, 0] on html "Skip to Navigation Skip to Content Toggle navigation .st5{fill:none;stroke:#FFF…" at bounding box center [743, 406] width 1487 height 1439
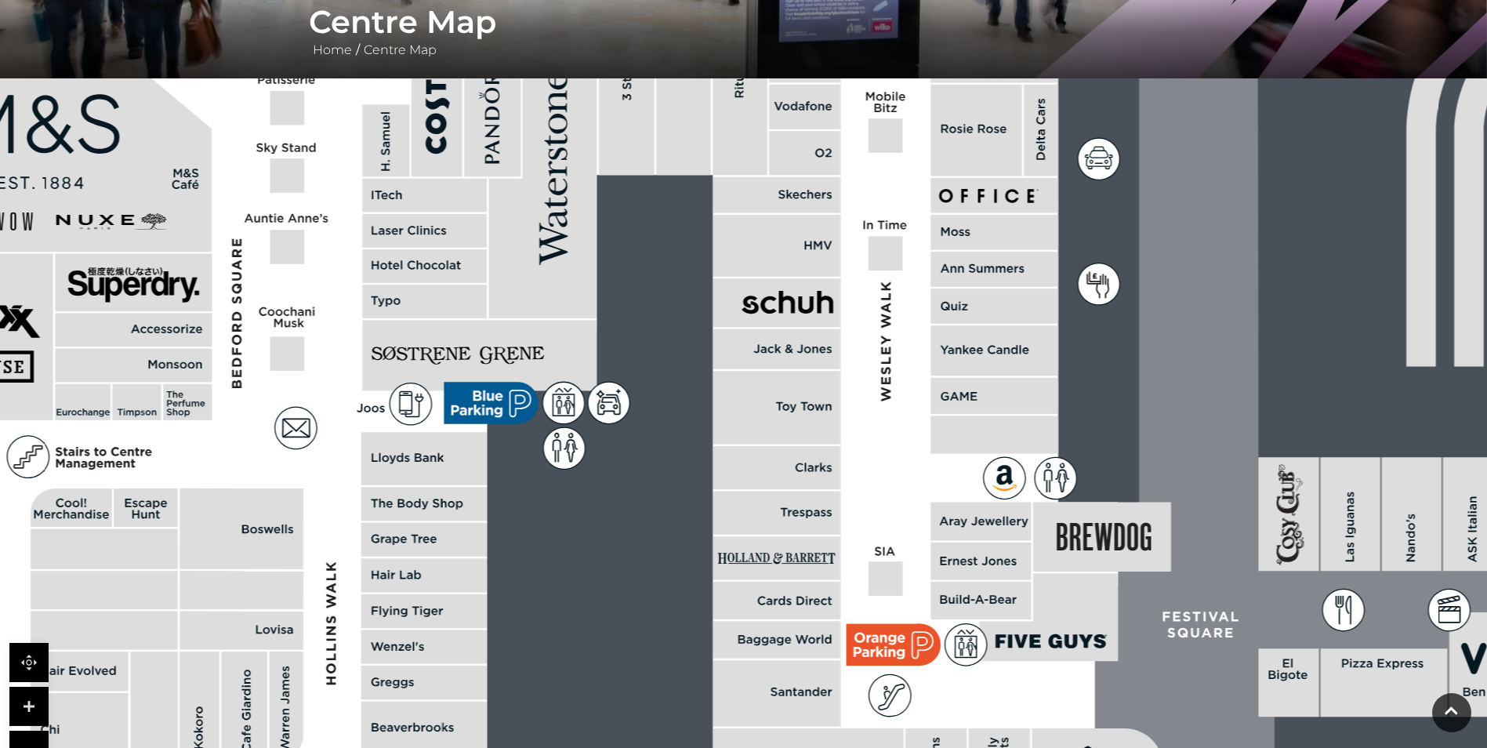
drag, startPoint x: 1108, startPoint y: 513, endPoint x: 719, endPoint y: 514, distance: 389.5
click at [874, 481] on polygon at bounding box center [426, 494] width 1383 height 1602
click at [22, 737] on link at bounding box center [28, 749] width 39 height 39
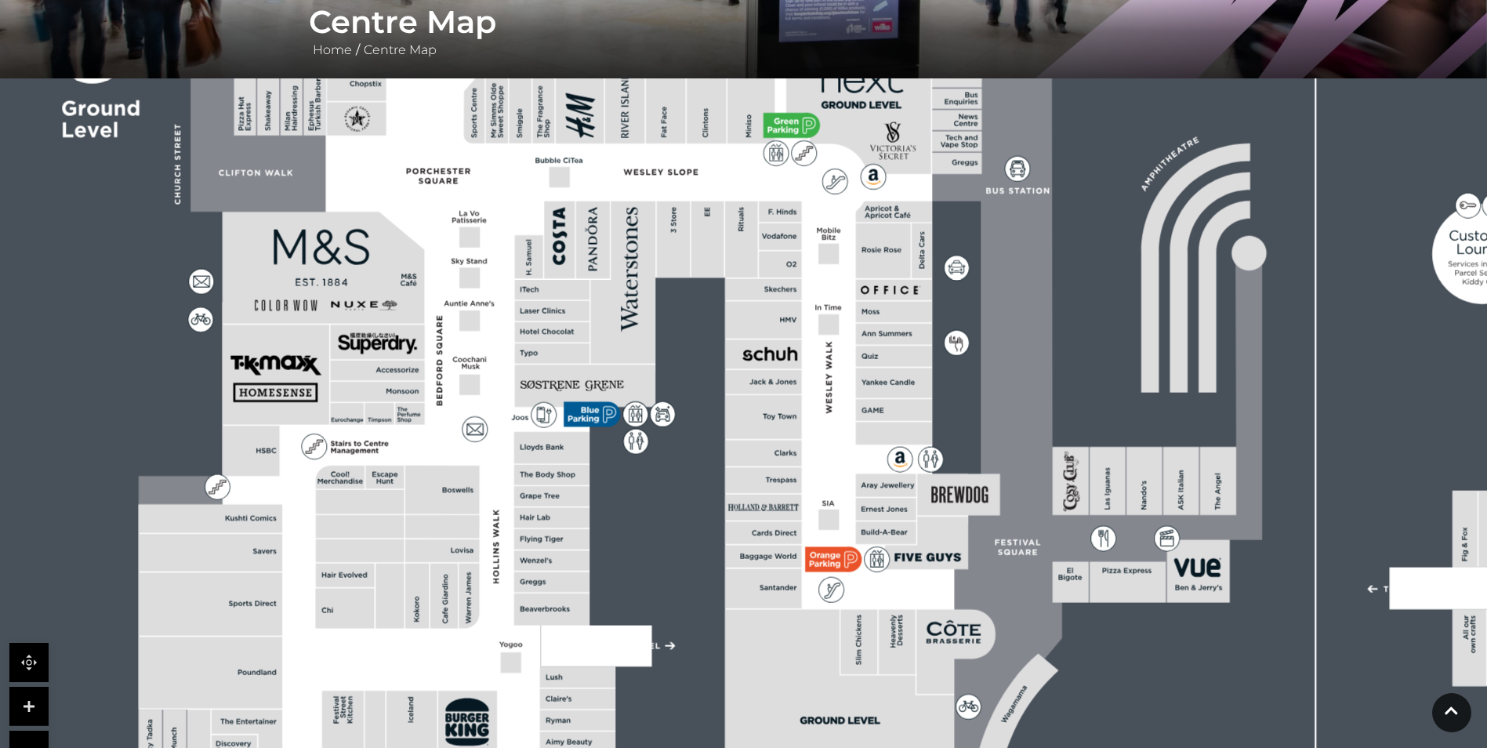
click at [22, 736] on link at bounding box center [28, 749] width 39 height 39
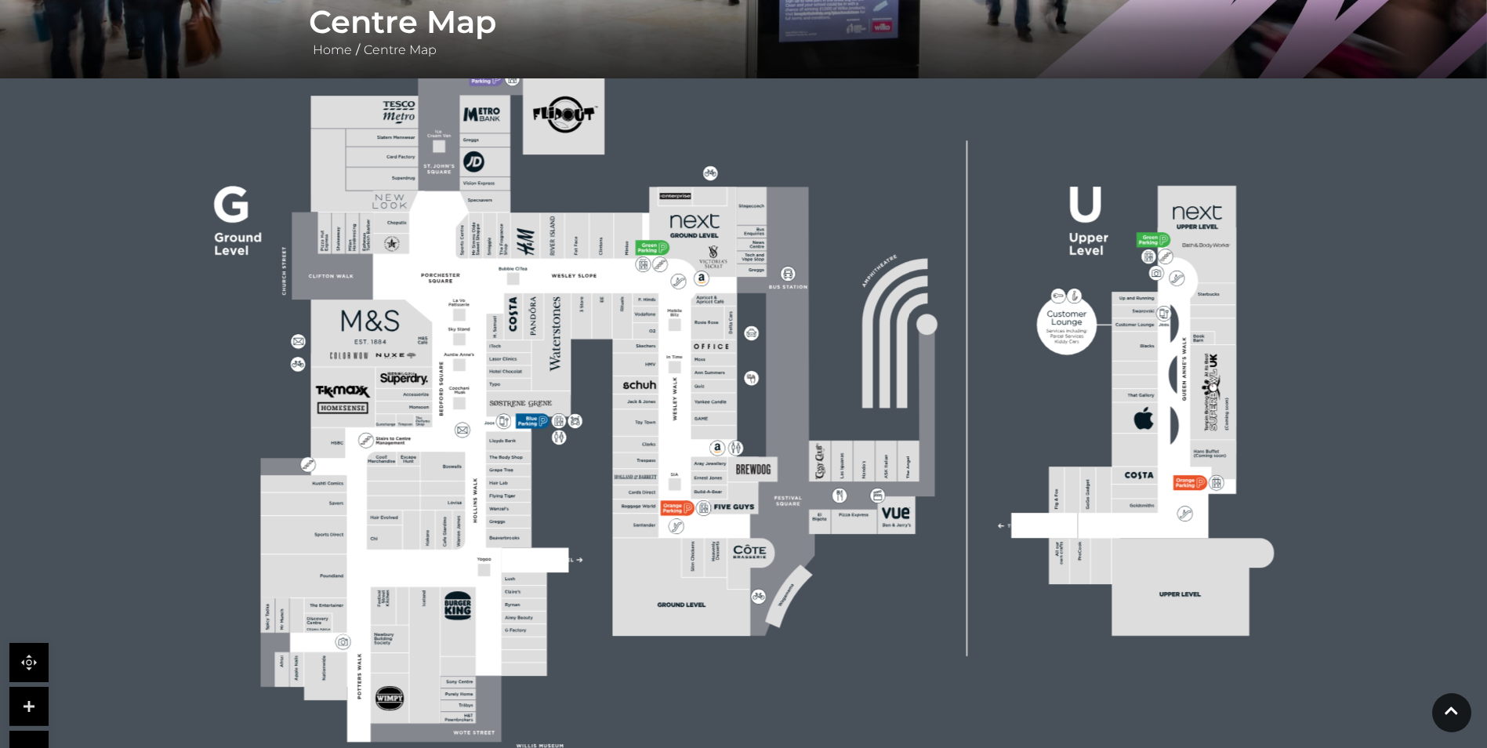
click at [22, 736] on link at bounding box center [28, 749] width 39 height 39
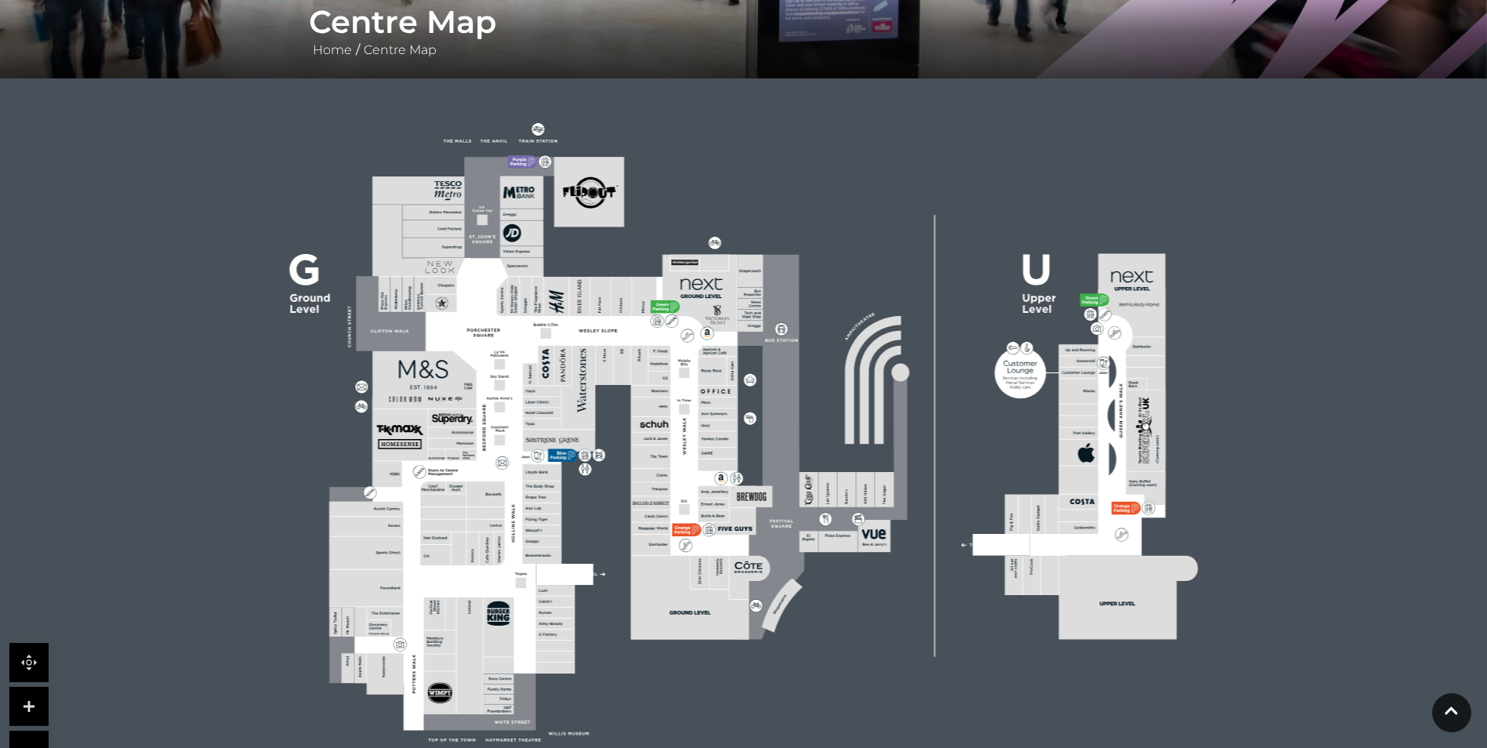
drag, startPoint x: 1009, startPoint y: 604, endPoint x: 1013, endPoint y: 520, distance: 84.0
click at [898, 598] on rect at bounding box center [743, 430] width 999 height 705
click at [34, 703] on link at bounding box center [28, 706] width 39 height 39
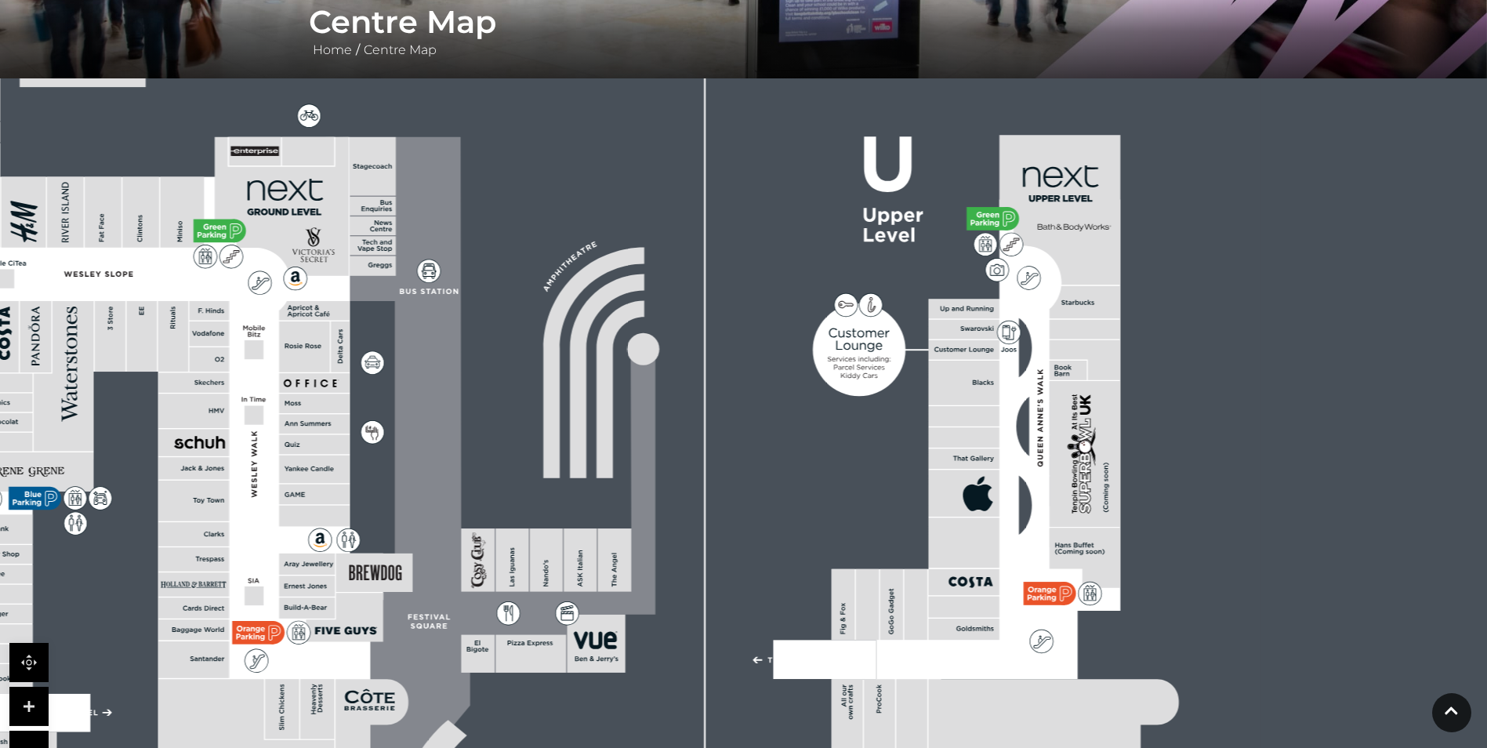
drag, startPoint x: 1284, startPoint y: 455, endPoint x: 883, endPoint y: 493, distance: 402.3
click at [886, 489] on rect at bounding box center [361, 455] width 1800 height 1270
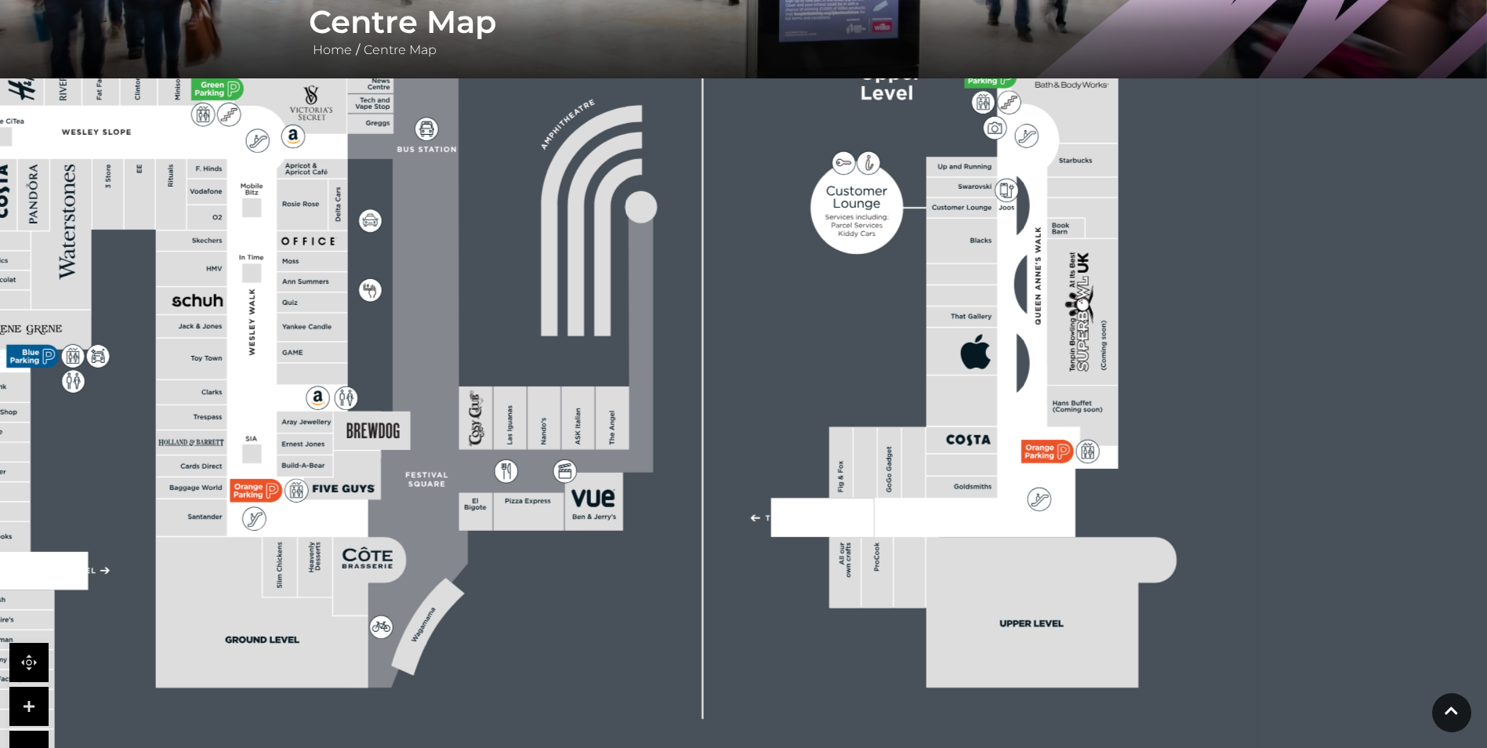
drag, startPoint x: 1059, startPoint y: 516, endPoint x: 1096, endPoint y: 349, distance: 171.7
click at [1096, 349] on rect at bounding box center [1082, 312] width 71 height 146
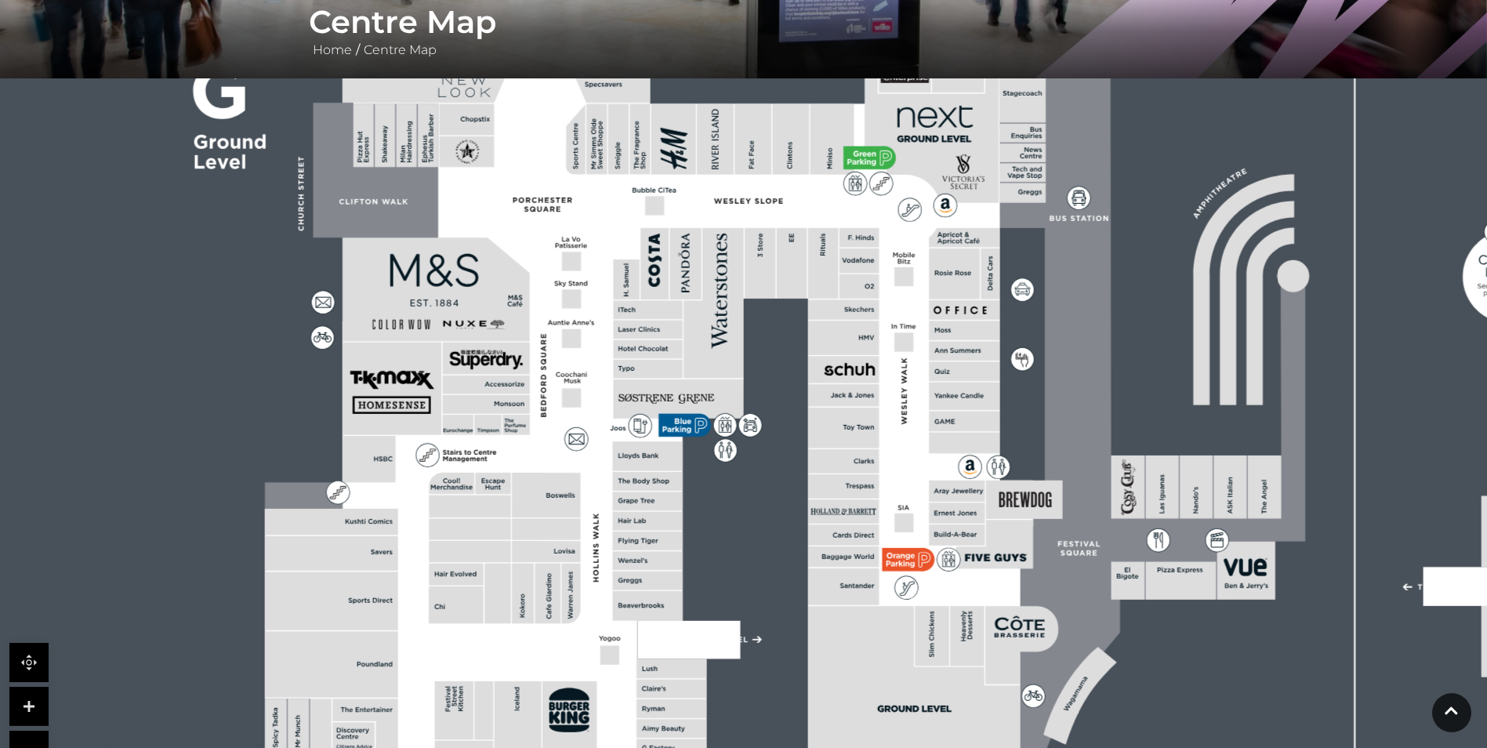
drag, startPoint x: 409, startPoint y: 418, endPoint x: 1062, endPoint y: 480, distance: 655.9
click at [1062, 480] on rect at bounding box center [1024, 499] width 77 height 38
